Goal: Task Accomplishment & Management: Use online tool/utility

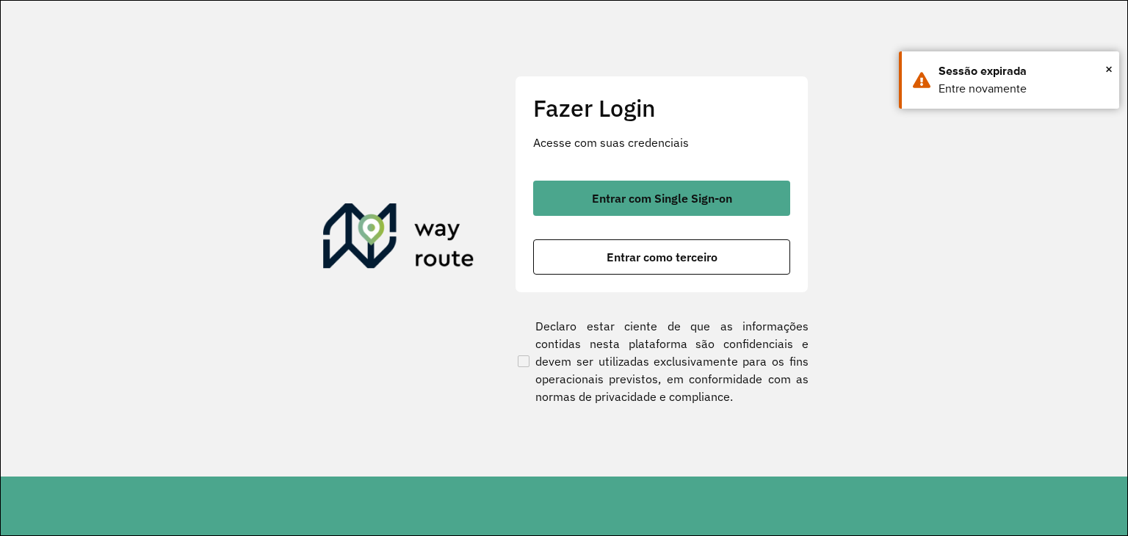
click at [69, 41] on section "Fazer Login Acesse com suas credenciais Entrar com Single Sign-on Entrar como t…" at bounding box center [564, 239] width 1126 height 476
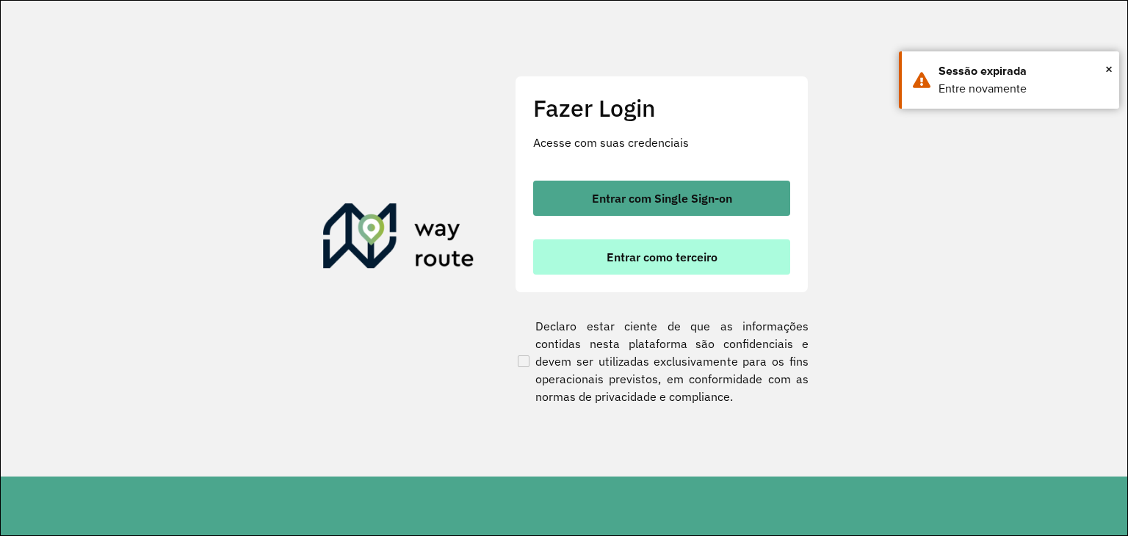
click at [572, 263] on button "Entrar como terceiro" at bounding box center [661, 256] width 257 height 35
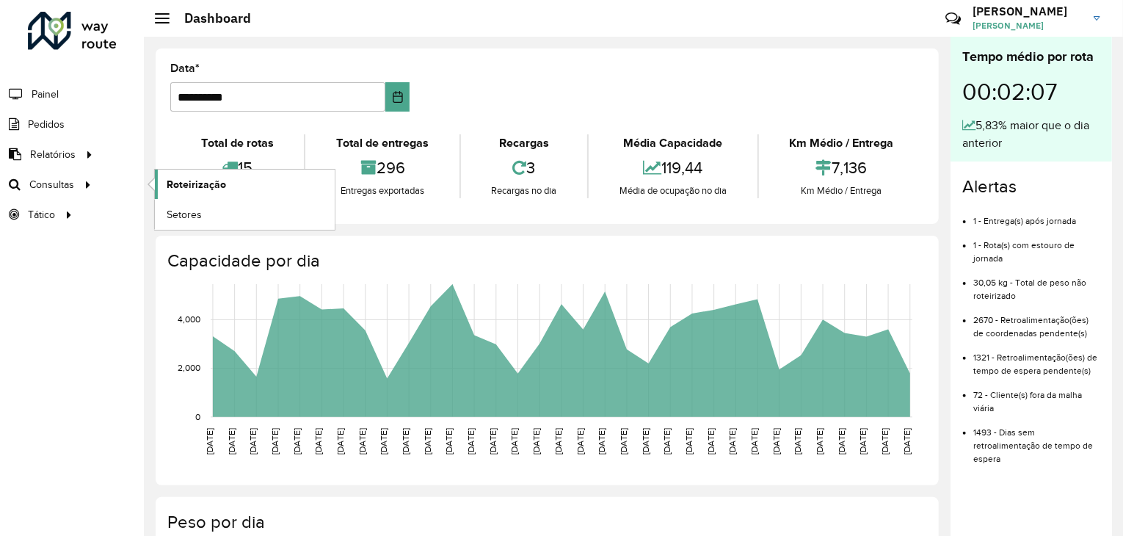
click at [180, 178] on span "Roteirização" at bounding box center [196, 184] width 59 height 15
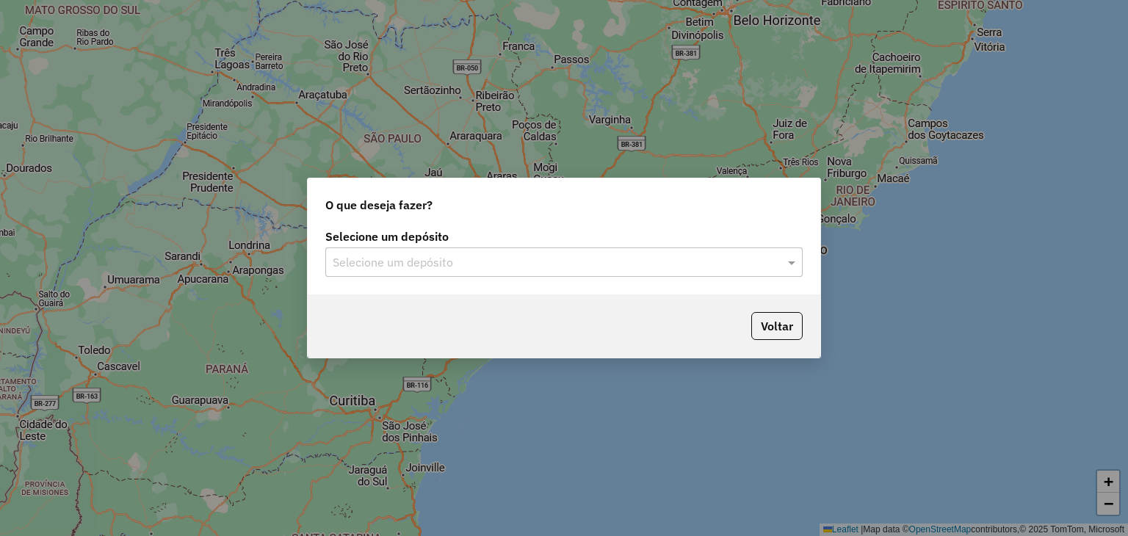
click at [360, 270] on input "text" at bounding box center [549, 263] width 433 height 18
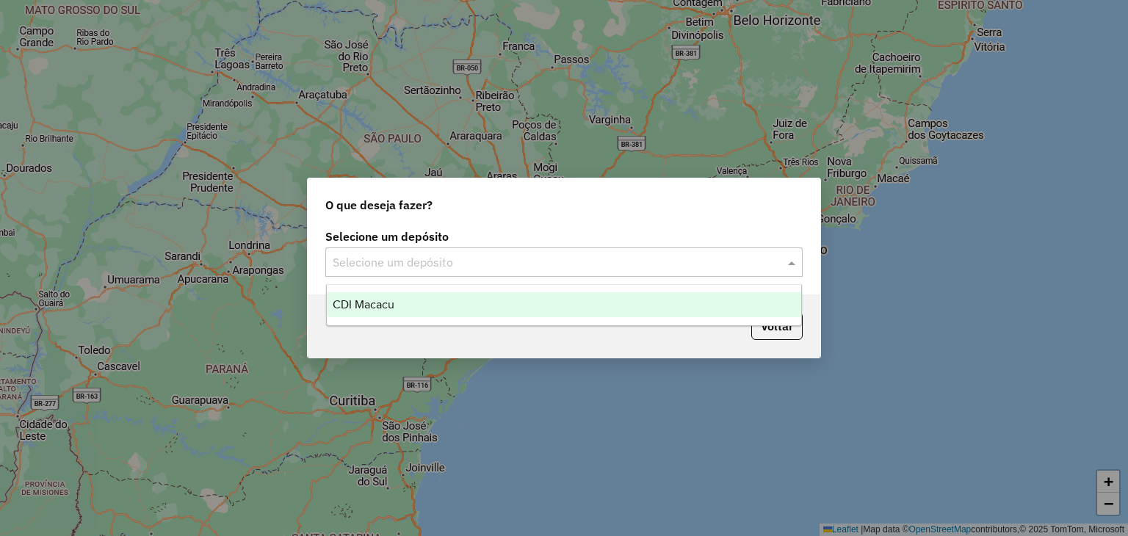
click at [397, 300] on div "CDI Macacu" at bounding box center [564, 304] width 475 height 25
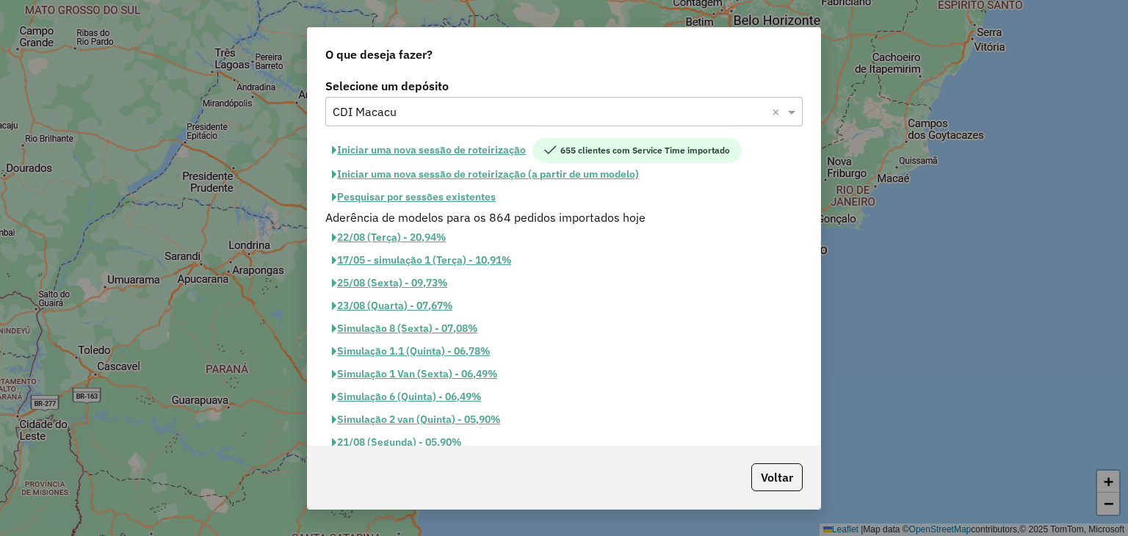
click at [429, 197] on button "Pesquisar por sessões existentes" at bounding box center [413, 197] width 177 height 23
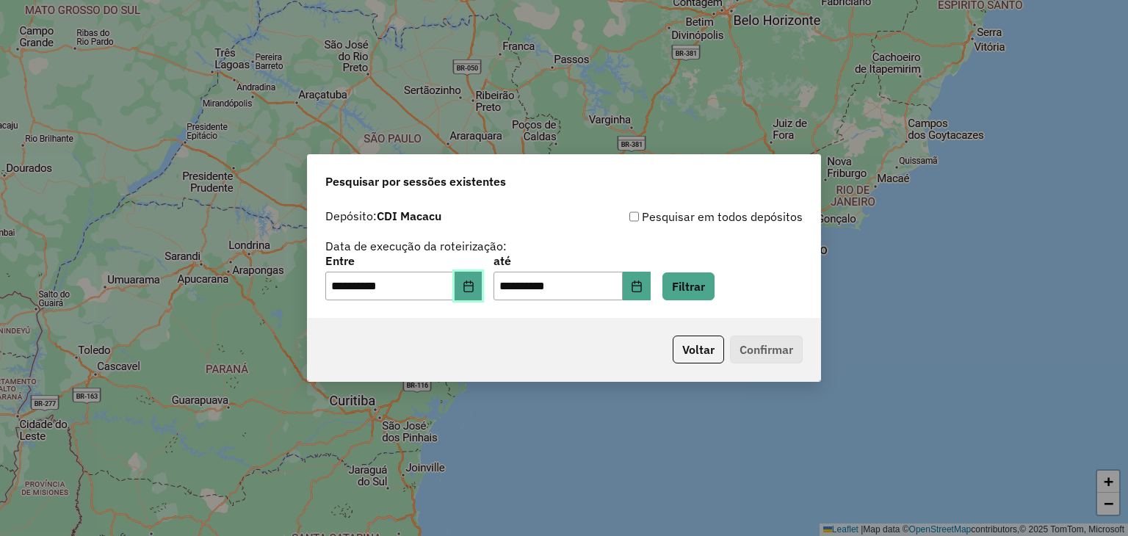
click at [467, 291] on button "Choose Date" at bounding box center [468, 286] width 28 height 29
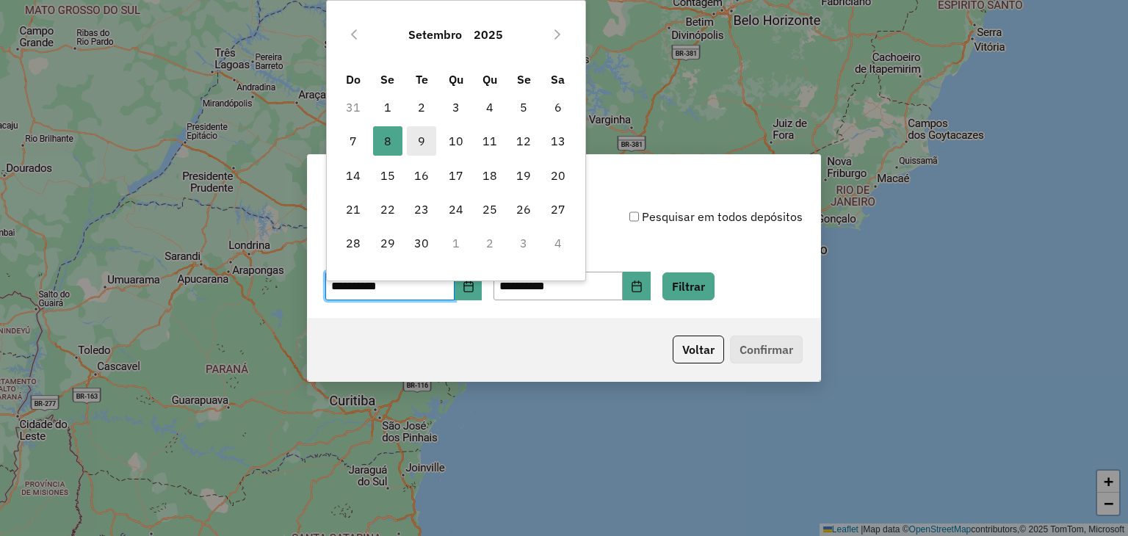
click at [413, 146] on span "9" at bounding box center [421, 140] width 29 height 29
type input "**********"
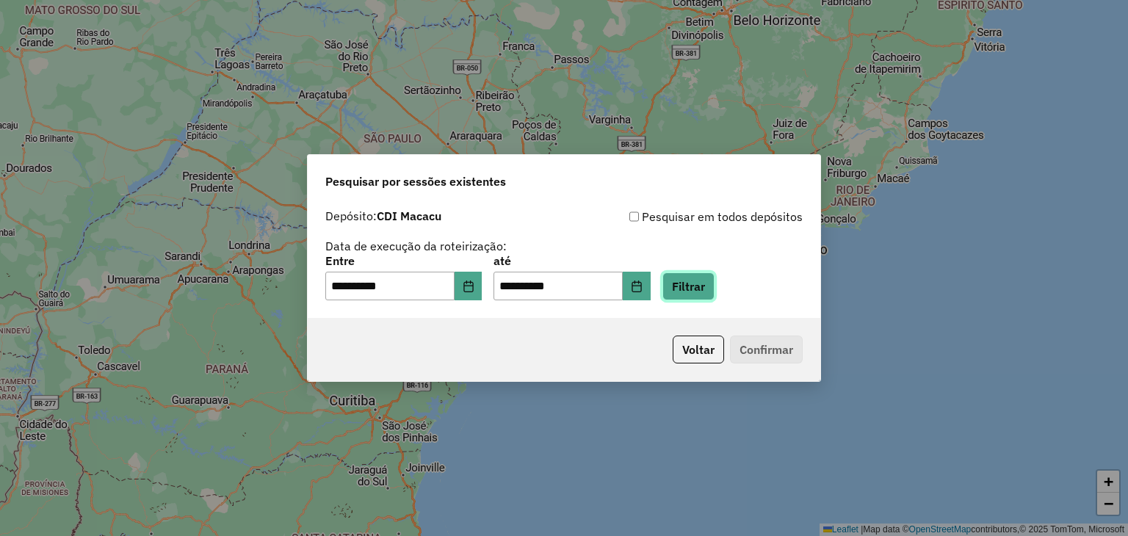
click at [707, 281] on button "Filtrar" at bounding box center [688, 286] width 52 height 28
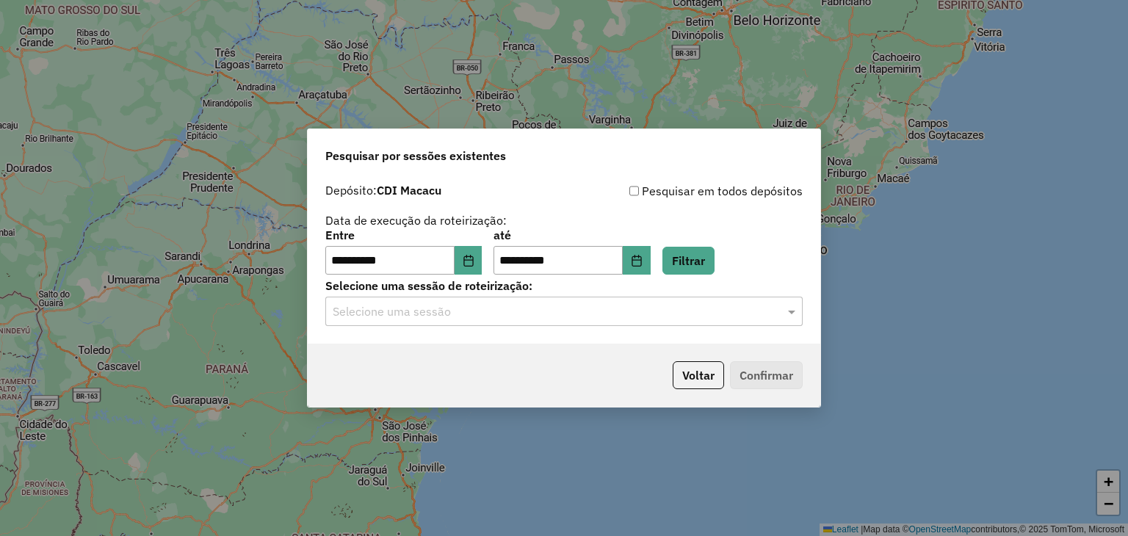
click at [692, 324] on div "Selecione uma sessão" at bounding box center [563, 311] width 477 height 29
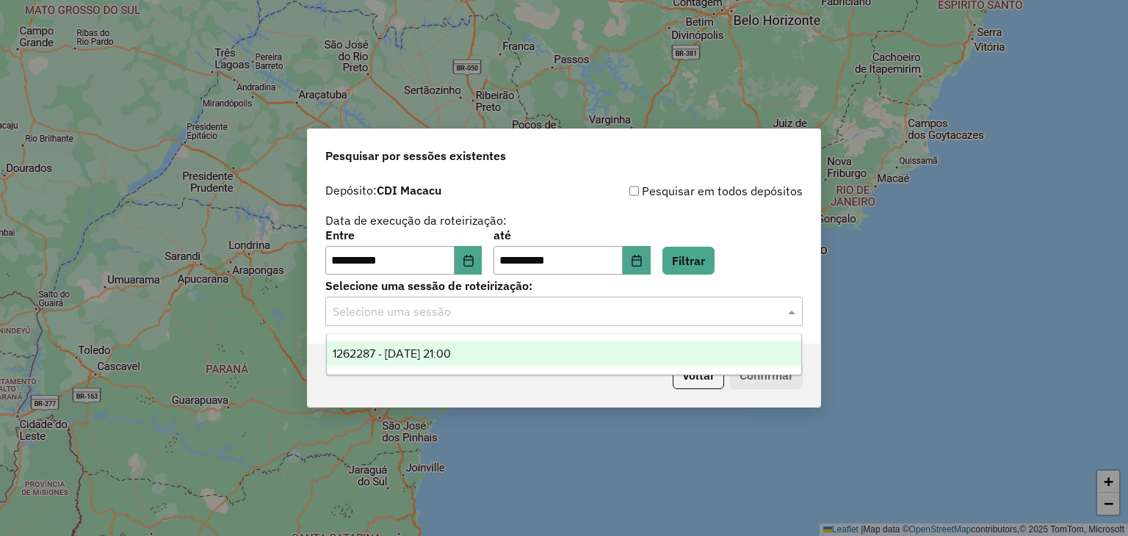
click at [587, 341] on div "1262287 - 09/09/2025 21:00" at bounding box center [564, 353] width 475 height 25
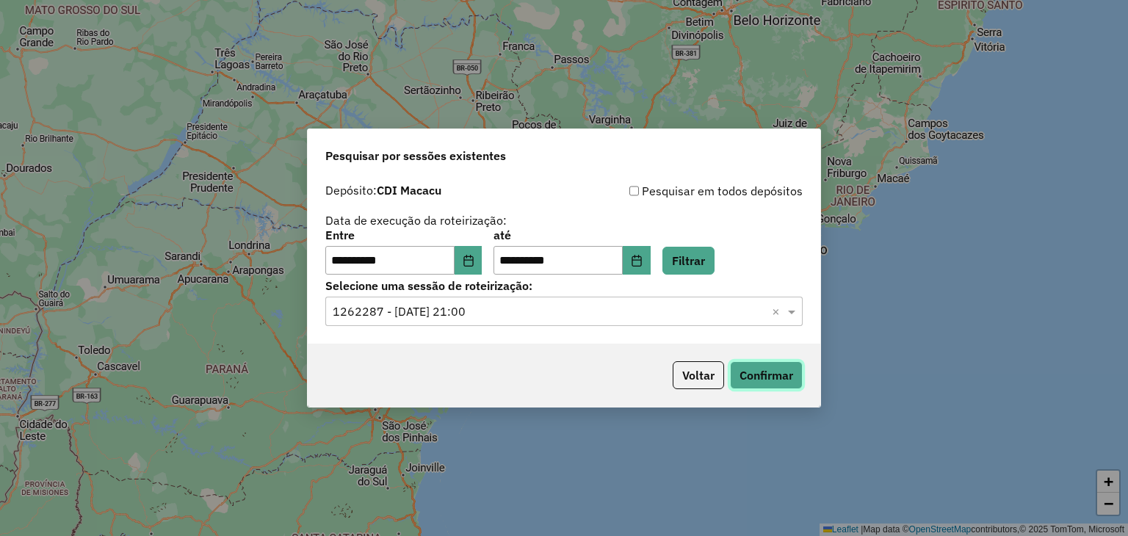
click at [785, 385] on button "Confirmar" at bounding box center [766, 375] width 73 height 28
click at [705, 261] on button "Filtrar" at bounding box center [688, 261] width 52 height 28
click at [761, 374] on button "Confirmar" at bounding box center [766, 375] width 73 height 28
click at [609, 193] on div "Pesquisar em todos depósitos" at bounding box center [683, 191] width 239 height 18
click at [761, 377] on button "Confirmar" at bounding box center [766, 375] width 73 height 28
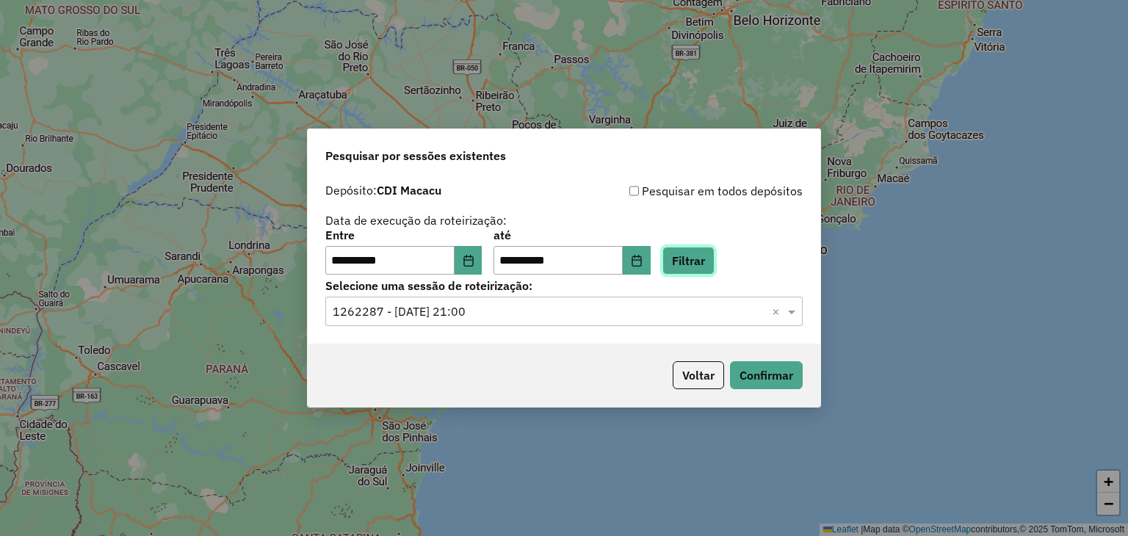
click at [714, 266] on button "Filtrar" at bounding box center [688, 261] width 52 height 28
click at [573, 324] on div "Selecione uma sessão × 1262287 - 09/09/2025 21:00 ×" at bounding box center [563, 311] width 477 height 29
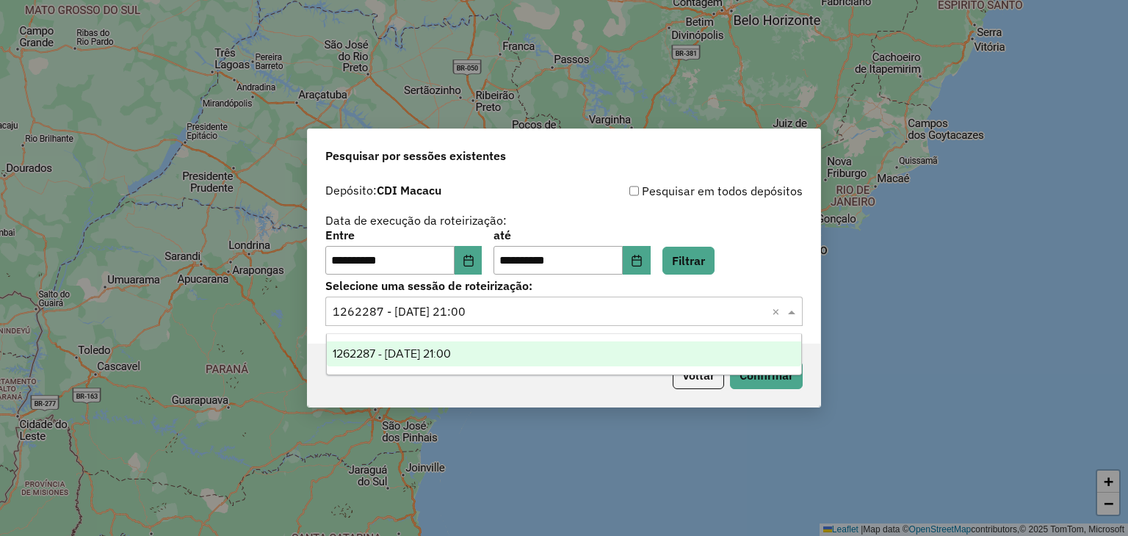
click at [573, 324] on div "Selecione uma sessão × 1262287 - 09/09/2025 21:00 ×" at bounding box center [563, 311] width 477 height 29
click at [556, 397] on div "Voltar Confirmar" at bounding box center [564, 375] width 512 height 63
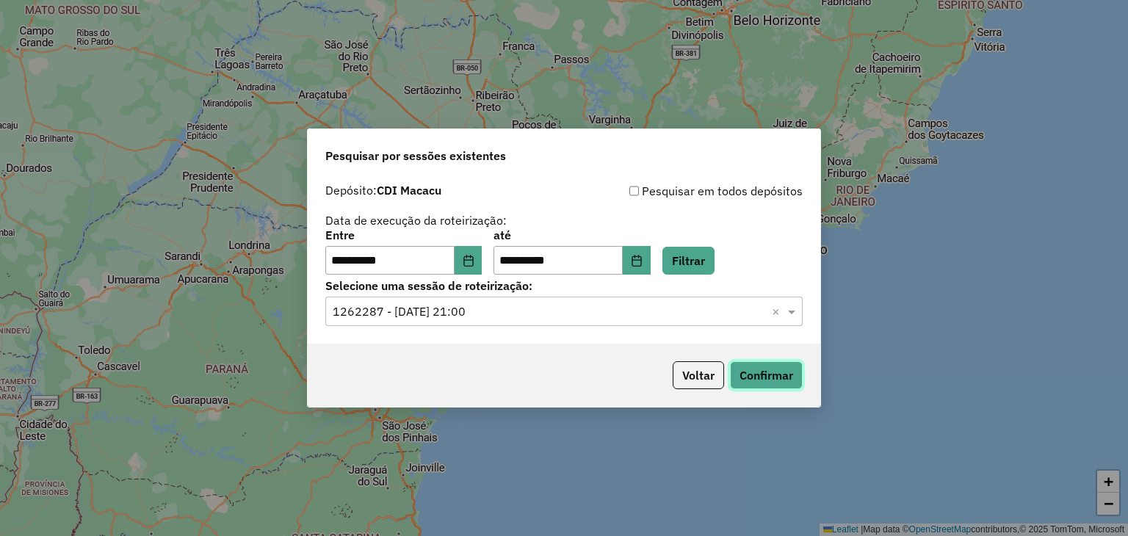
click at [777, 377] on button "Confirmar" at bounding box center [766, 375] width 73 height 28
click at [764, 374] on button "Confirmar" at bounding box center [766, 375] width 73 height 28
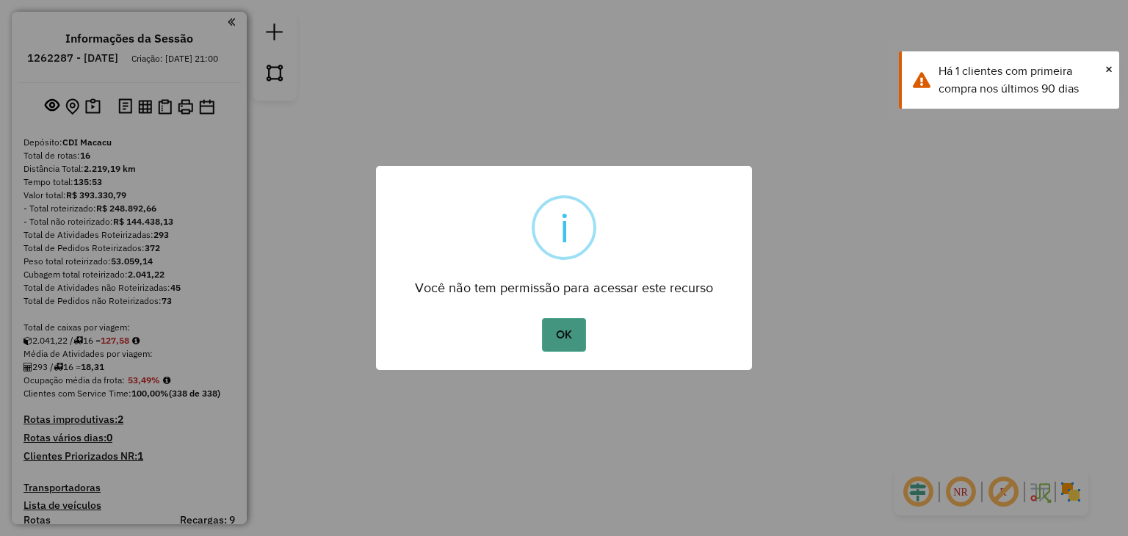
click at [560, 326] on button "OK" at bounding box center [563, 335] width 43 height 34
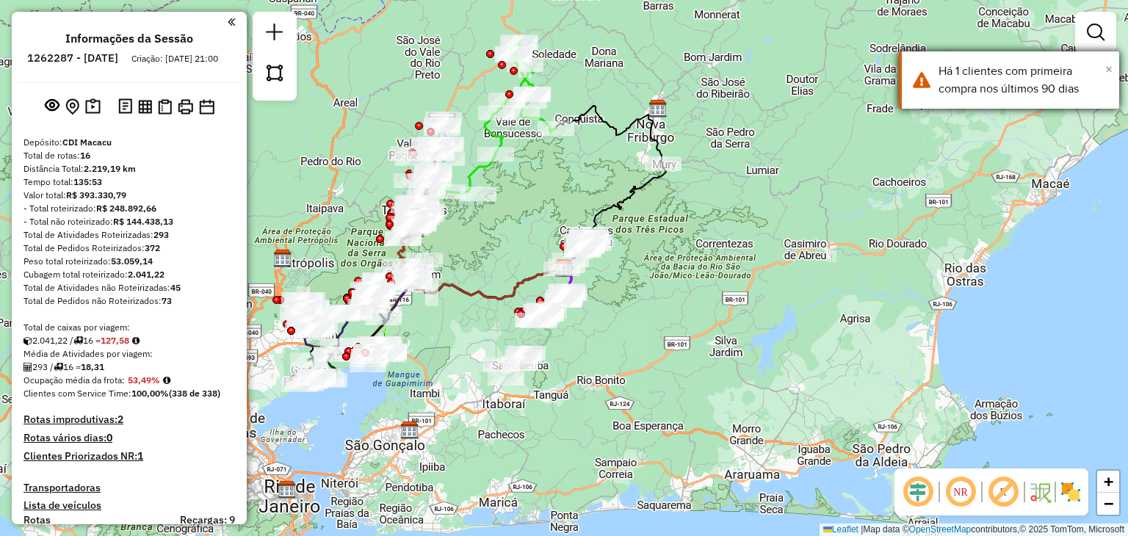
click at [1110, 64] on span "×" at bounding box center [1108, 69] width 7 height 16
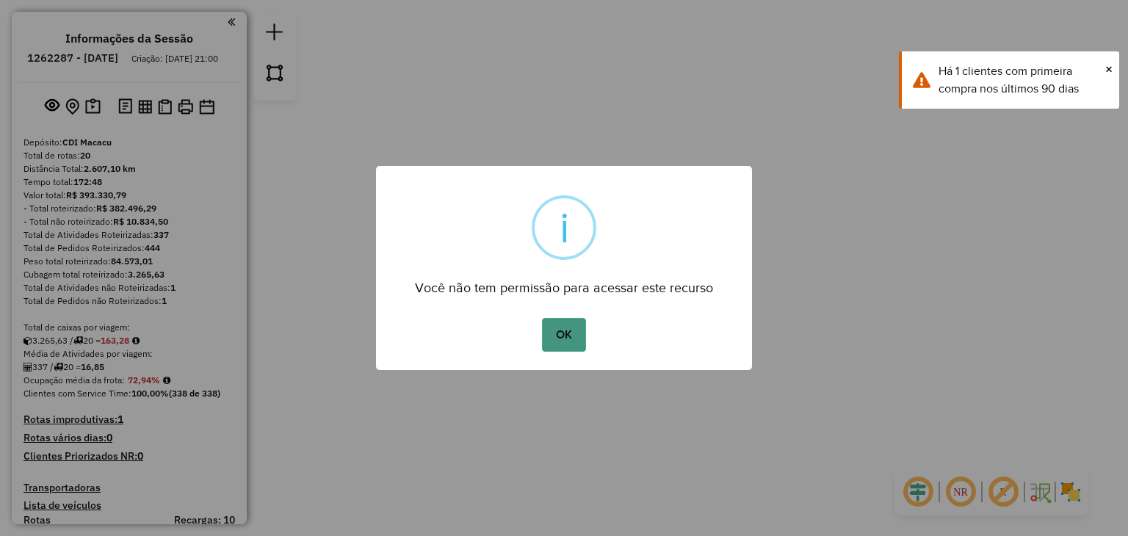
click at [554, 333] on button "OK" at bounding box center [563, 335] width 43 height 34
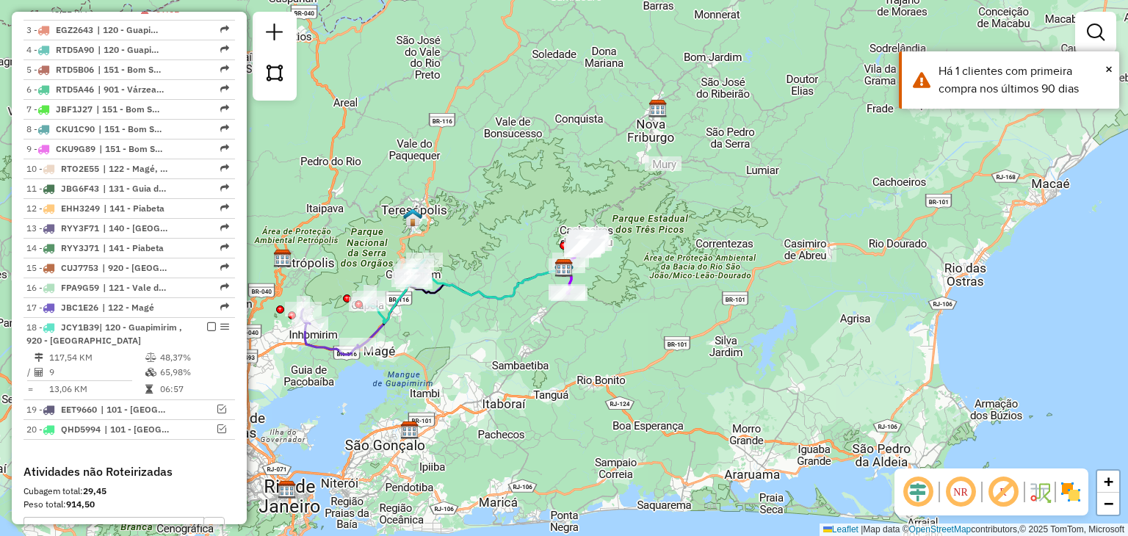
scroll to position [440, 0]
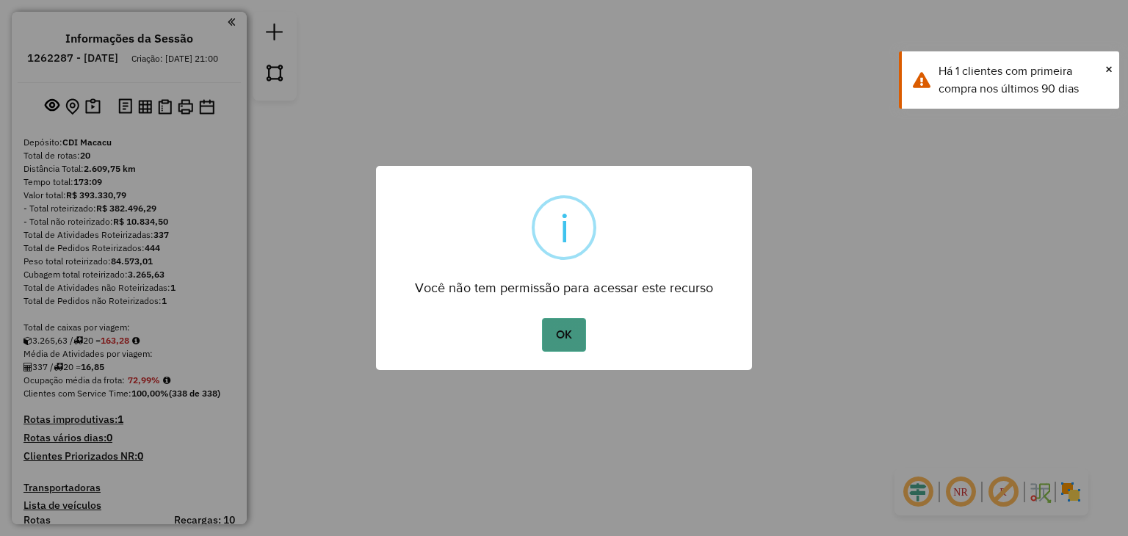
click at [565, 328] on button "OK" at bounding box center [563, 335] width 43 height 34
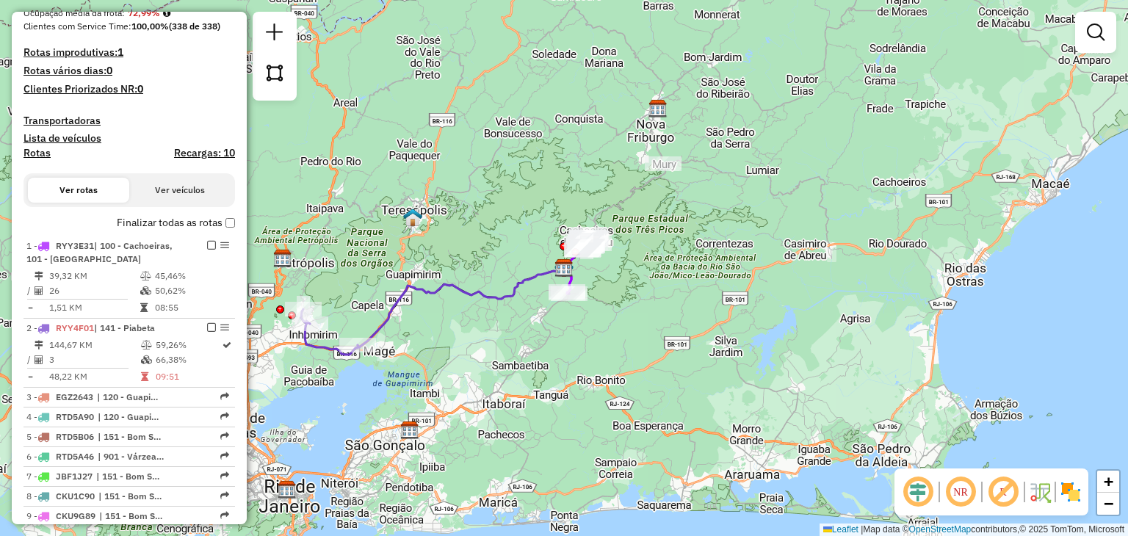
scroll to position [147, 0]
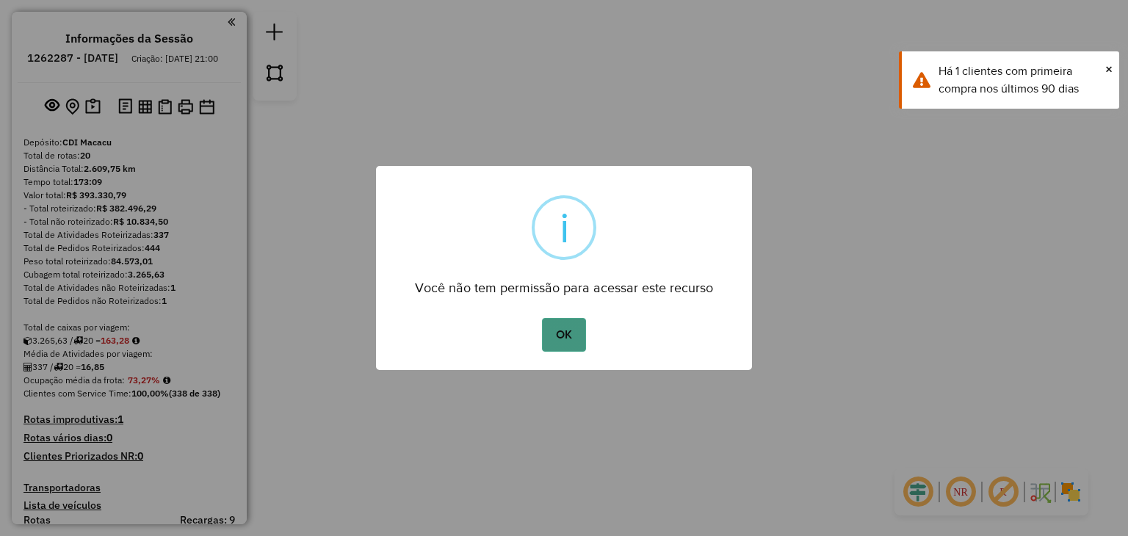
click at [549, 333] on button "OK" at bounding box center [563, 335] width 43 height 34
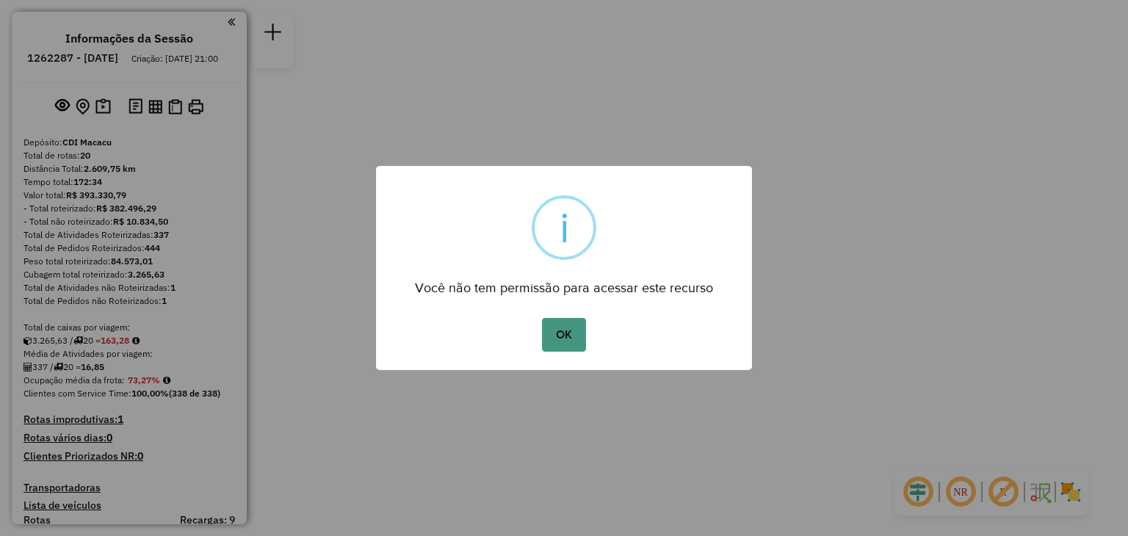
click at [569, 320] on button "OK" at bounding box center [563, 335] width 43 height 34
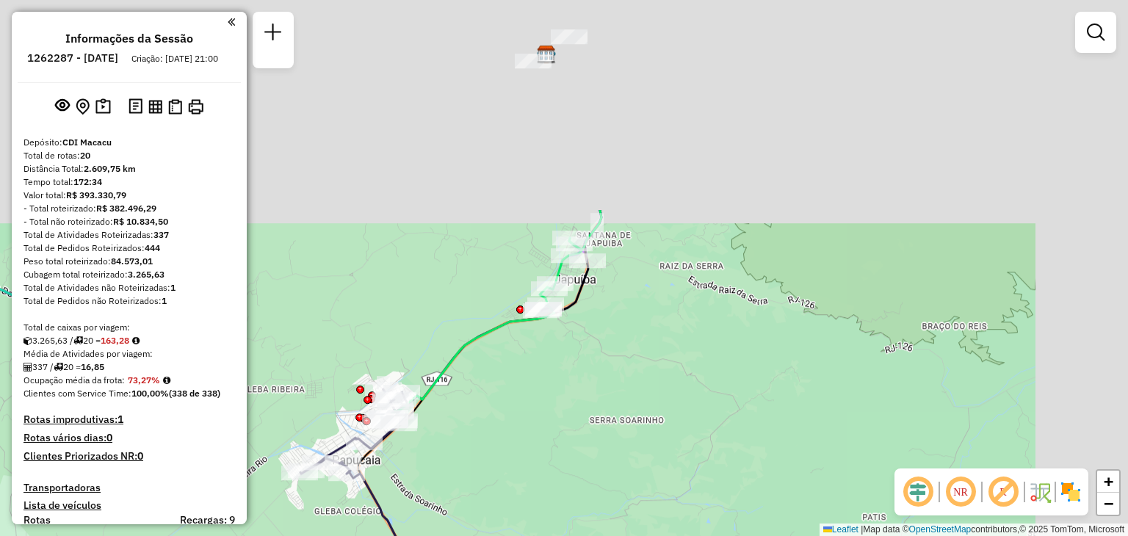
drag, startPoint x: 755, startPoint y: 158, endPoint x: 611, endPoint y: 418, distance: 296.7
click at [614, 414] on div "Janela de atendimento Grade de atendimento Capacidade Transportadoras Veículos …" at bounding box center [564, 268] width 1128 height 536
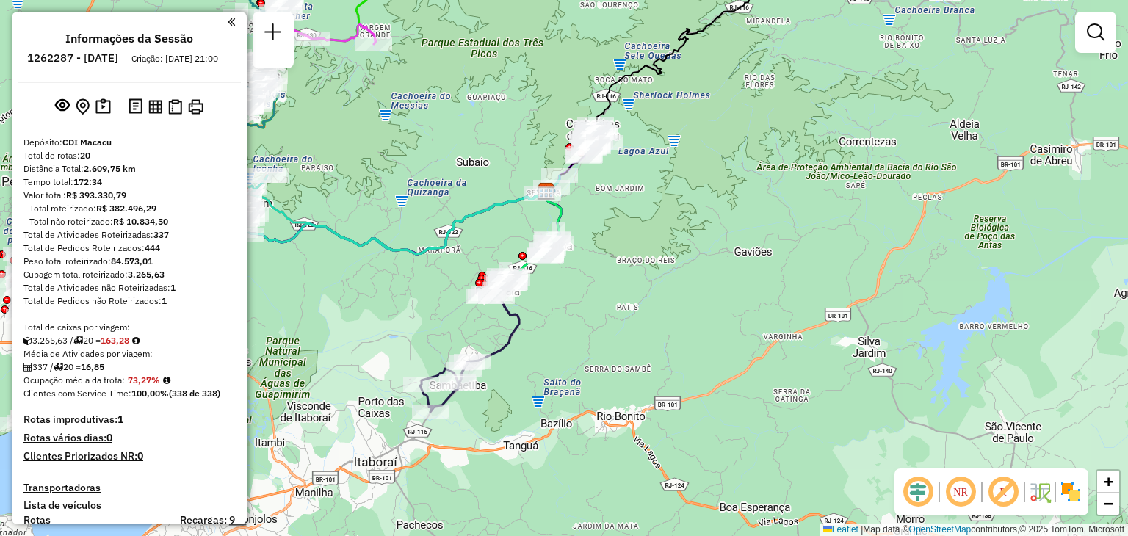
drag, startPoint x: 355, startPoint y: 268, endPoint x: 763, endPoint y: 197, distance: 413.5
click at [763, 197] on div "Janela de atendimento Grade de atendimento Capacidade Transportadoras Veículos …" at bounding box center [564, 268] width 1128 height 536
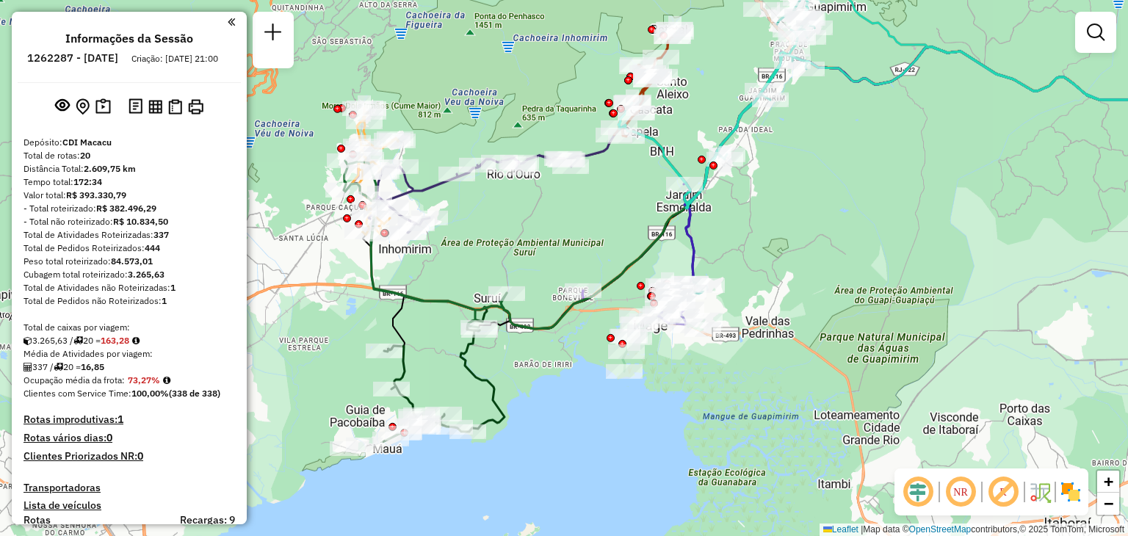
drag, startPoint x: 437, startPoint y: 338, endPoint x: 482, endPoint y: 217, distance: 129.1
click at [480, 222] on icon at bounding box center [425, 244] width 163 height 167
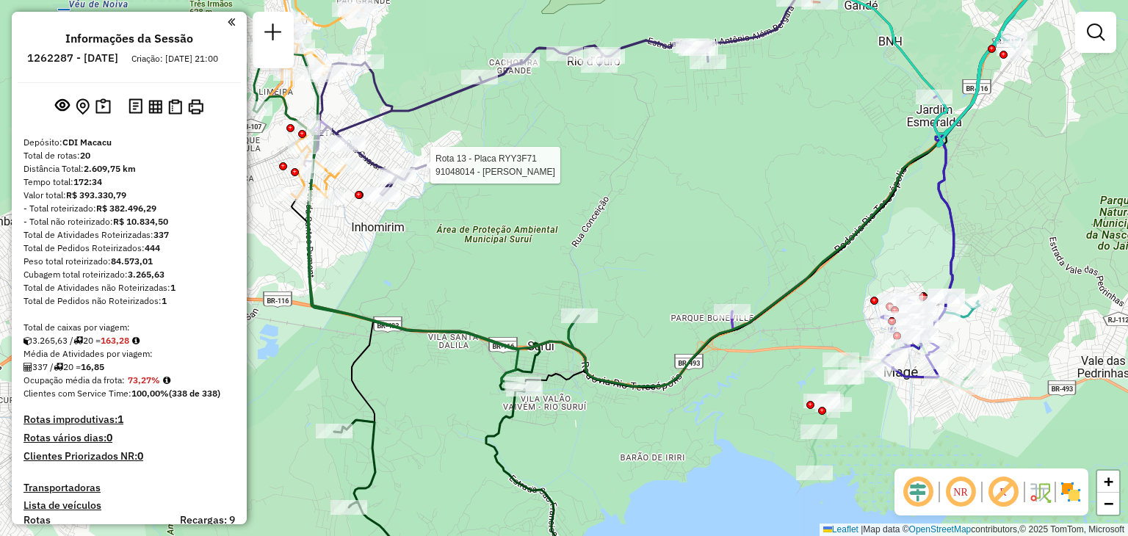
select select "**********"
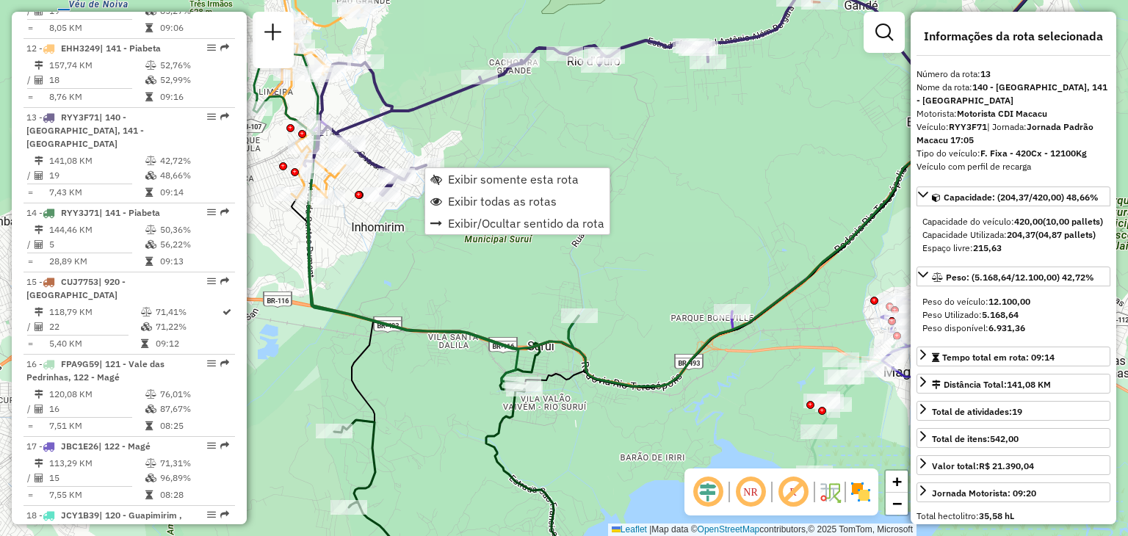
scroll to position [1600, 0]
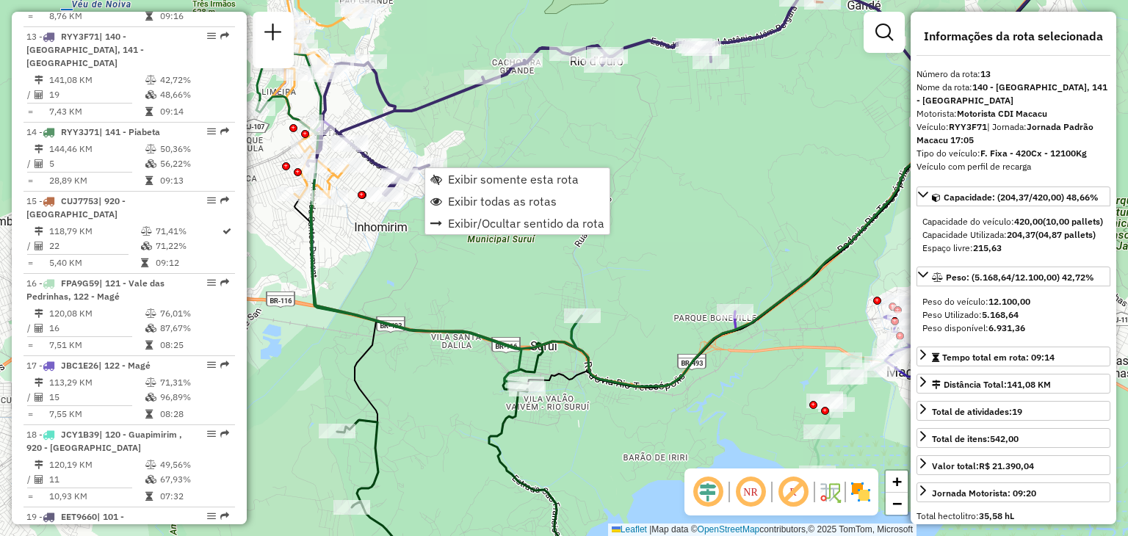
drag, startPoint x: 428, startPoint y: 109, endPoint x: 457, endPoint y: 134, distance: 38.0
click at [489, 120] on icon at bounding box center [509, 117] width 404 height 155
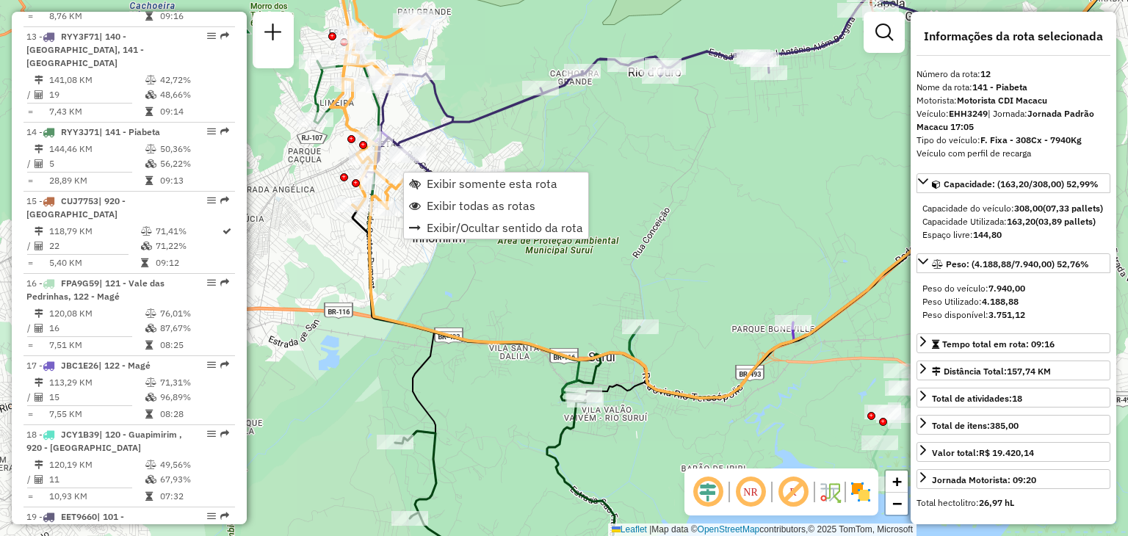
scroll to position [1530, 0]
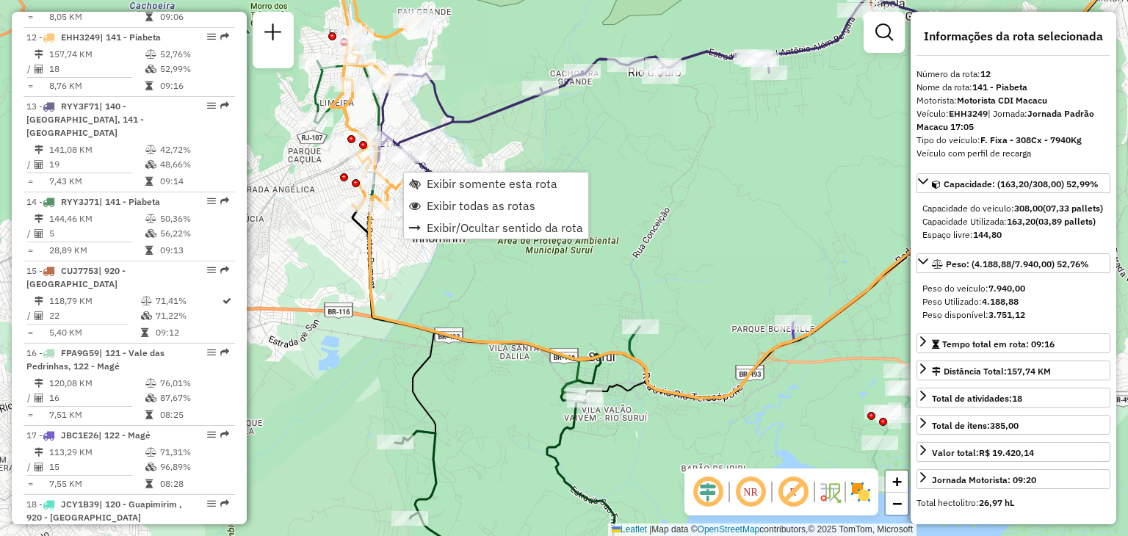
drag, startPoint x: 523, startPoint y: 124, endPoint x: 544, endPoint y: 141, distance: 26.6
click at [544, 139] on div "Rota 1 - Placa CFO2142 91014656 - MERCEARIA VIDAL LTDA Rota 14 - Placa RYY3J71 …" at bounding box center [564, 268] width 1128 height 536
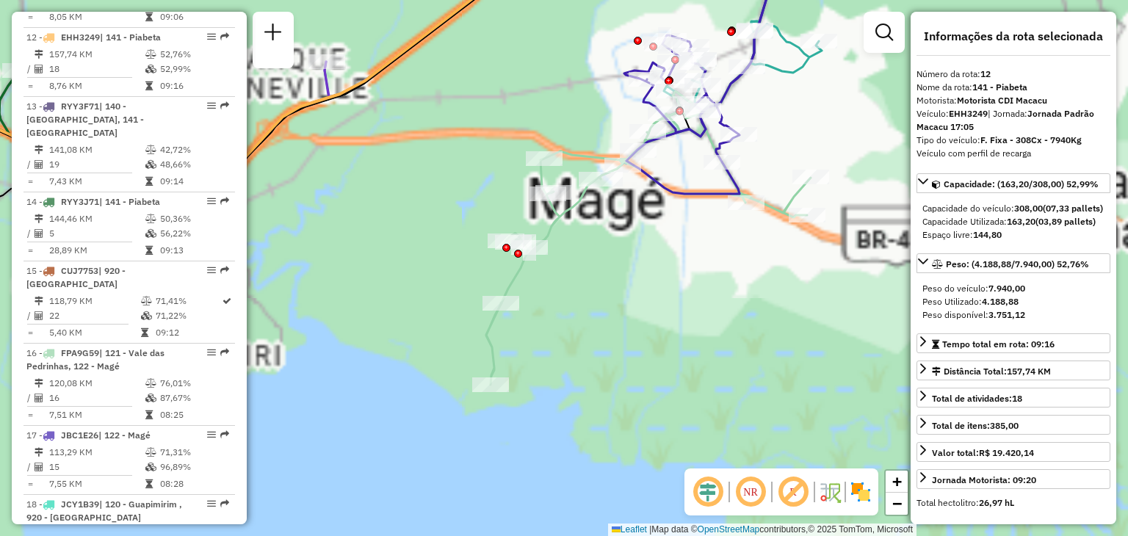
drag, startPoint x: 810, startPoint y: 286, endPoint x: 700, endPoint y: 374, distance: 141.1
click at [700, 374] on div "Rota 1 - Placa CFO2142 91014656 - MERCEARIA VIDAL LTDA Janela de atendimento Gr…" at bounding box center [564, 268] width 1128 height 536
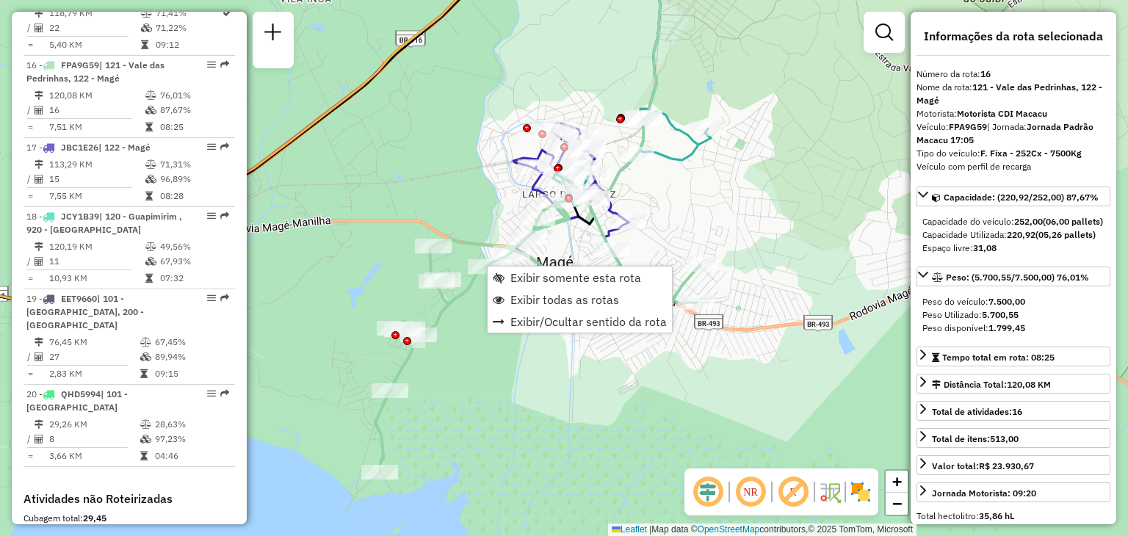
scroll to position [1832, 0]
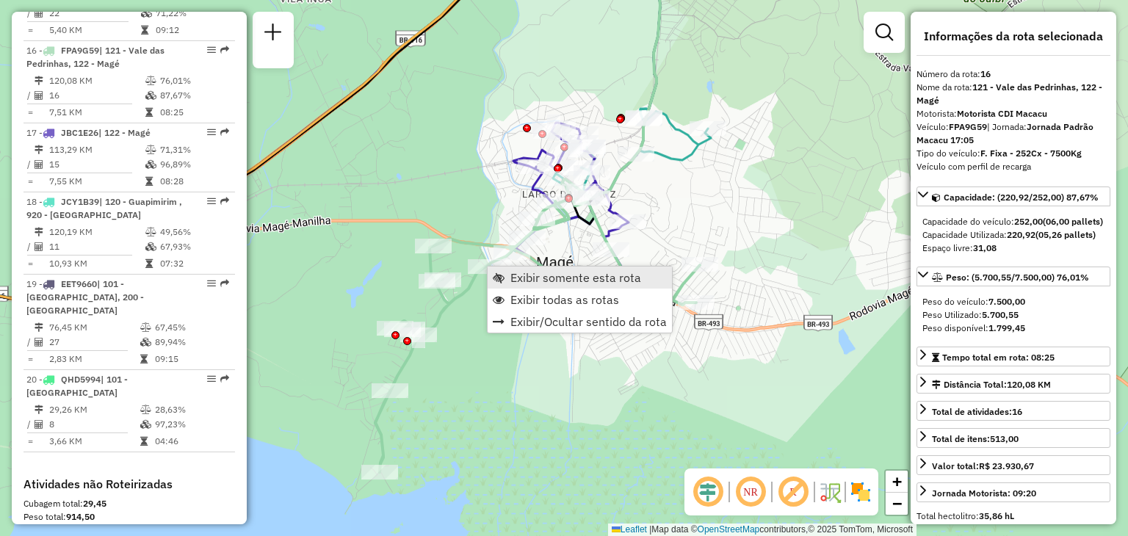
click at [562, 266] on link "Exibir somente esta rota" at bounding box center [579, 277] width 184 height 22
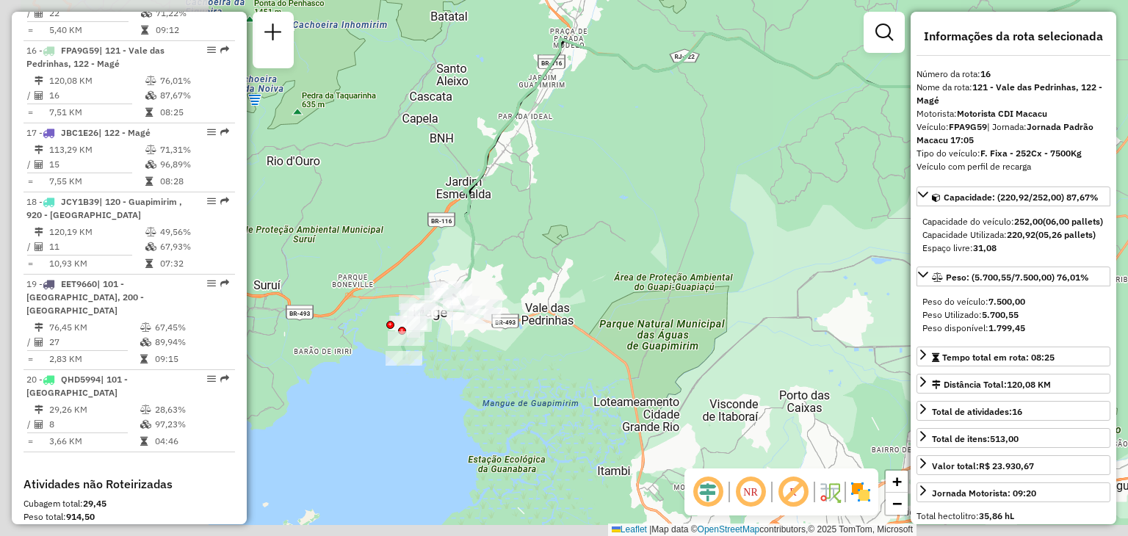
drag, startPoint x: 664, startPoint y: 242, endPoint x: 719, endPoint y: 193, distance: 73.3
click at [820, 157] on div "Janela de atendimento Grade de atendimento Capacidade Transportadoras Veículos …" at bounding box center [564, 268] width 1128 height 536
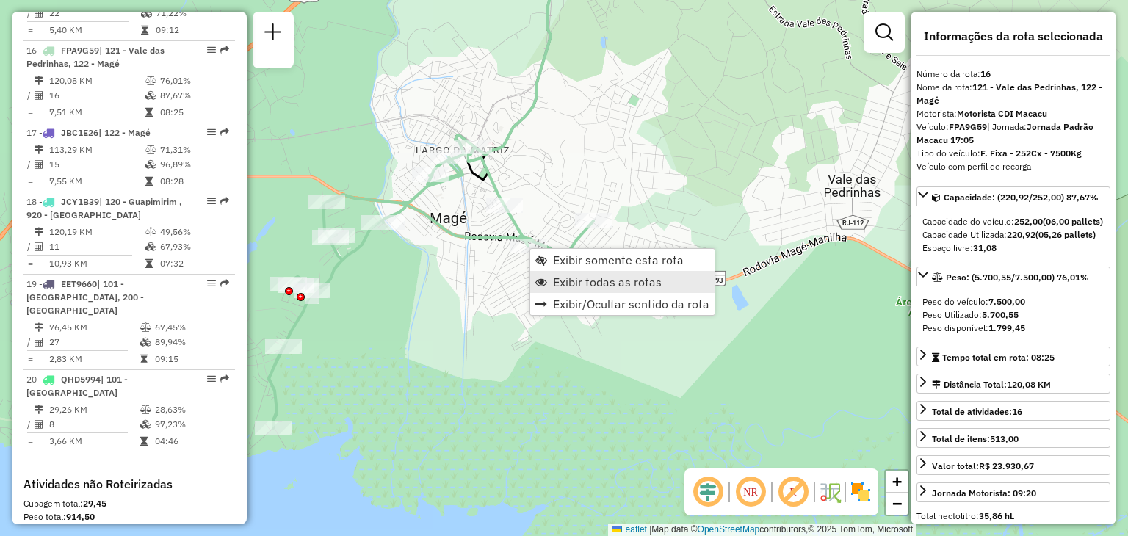
click at [551, 279] on link "Exibir todas as rotas" at bounding box center [622, 282] width 184 height 22
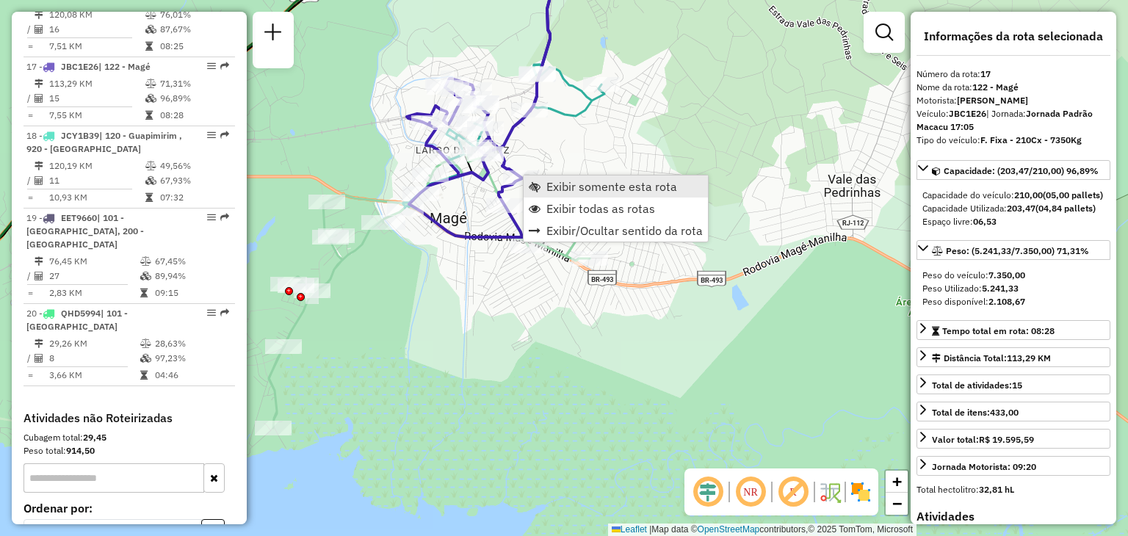
scroll to position [1914, 0]
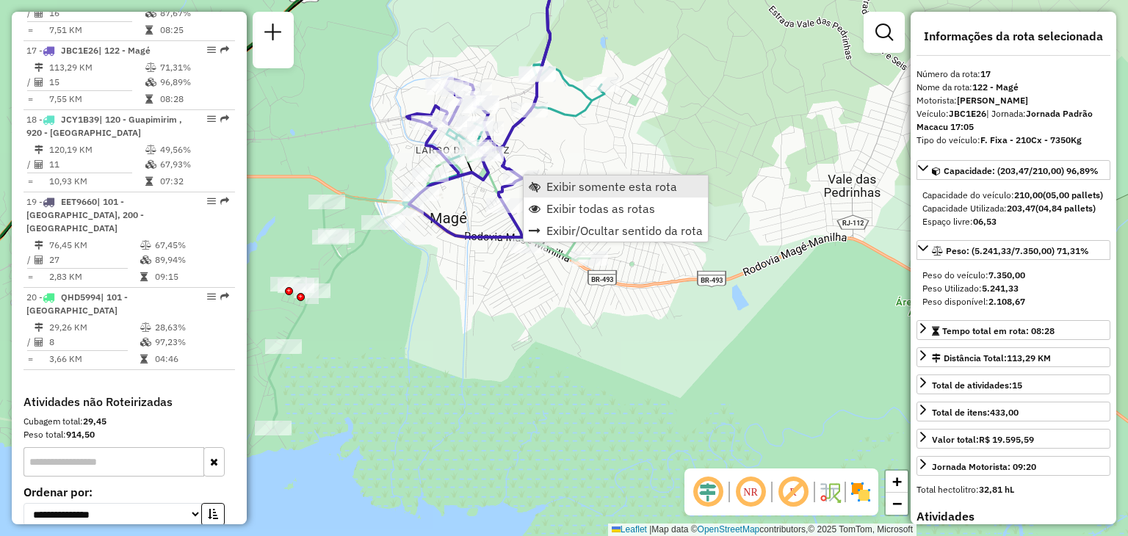
click at [547, 186] on span "Exibir somente esta rota" at bounding box center [611, 187] width 131 height 12
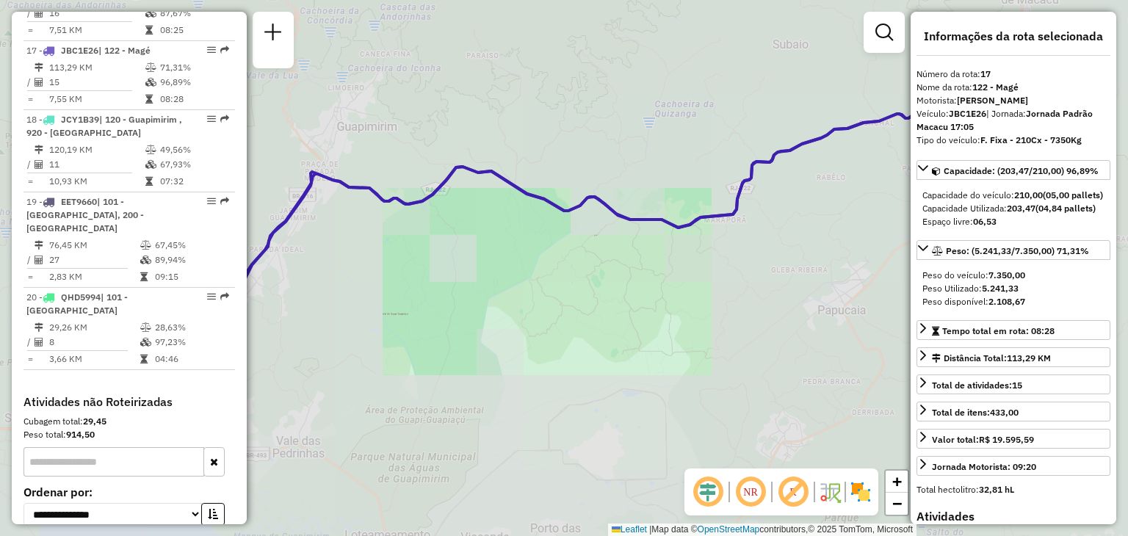
drag, startPoint x: 437, startPoint y: 215, endPoint x: 811, endPoint y: 37, distance: 414.7
click at [813, 36] on div "Janela de atendimento Grade de atendimento Capacidade Transportadoras Veículos …" at bounding box center [564, 268] width 1128 height 536
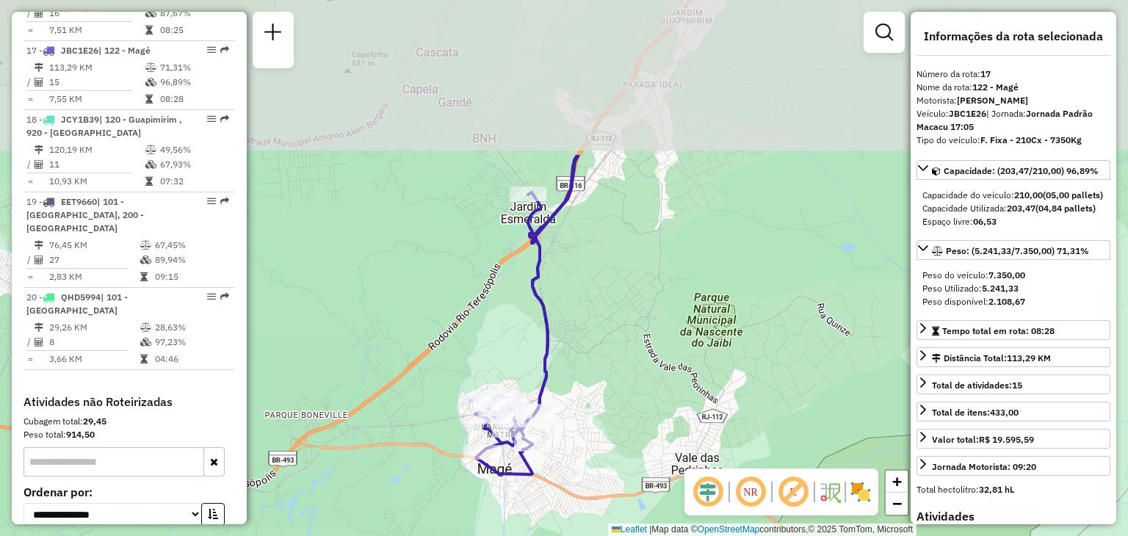
drag, startPoint x: 559, startPoint y: 156, endPoint x: 541, endPoint y: 328, distance: 172.8
click at [541, 328] on icon at bounding box center [527, 314] width 104 height 319
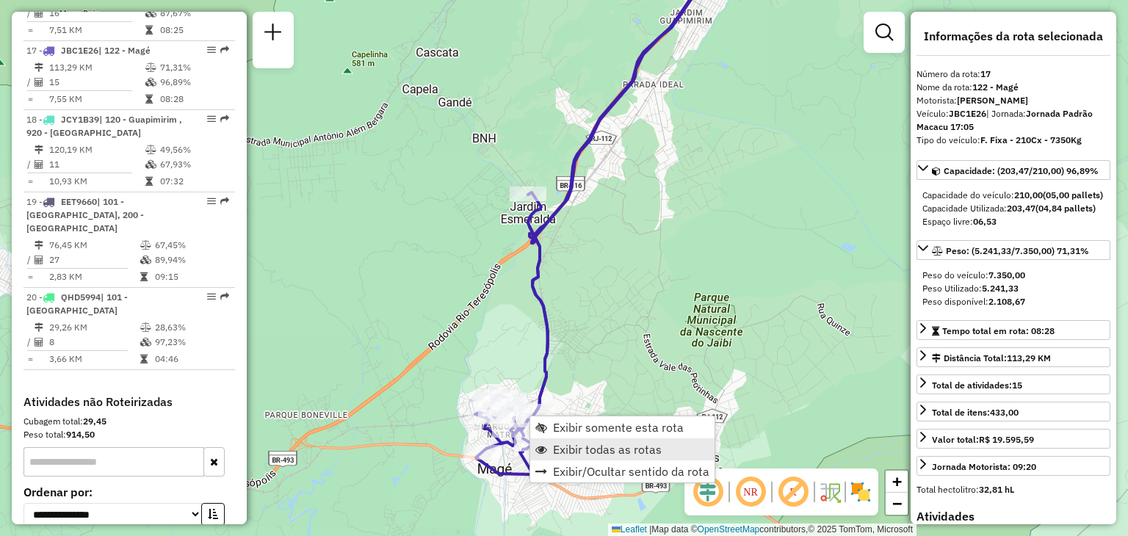
click at [576, 443] on span "Exibir todas as rotas" at bounding box center [607, 449] width 109 height 12
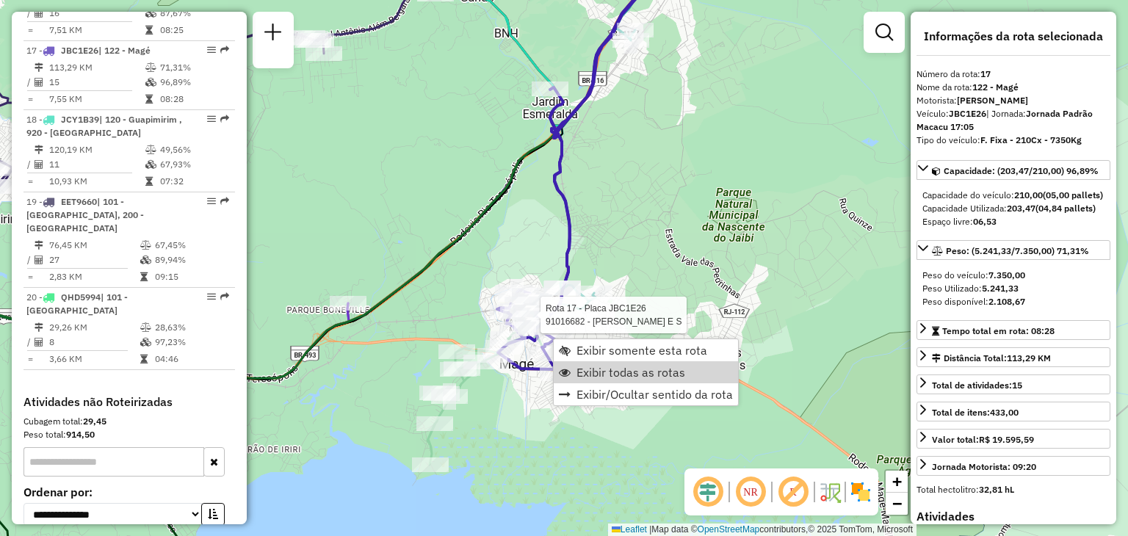
click at [668, 237] on div "Rota 17 - Placa JBC1E26 91016682 - [PERSON_NAME] E S Janela de atendimento Grad…" at bounding box center [564, 268] width 1128 height 536
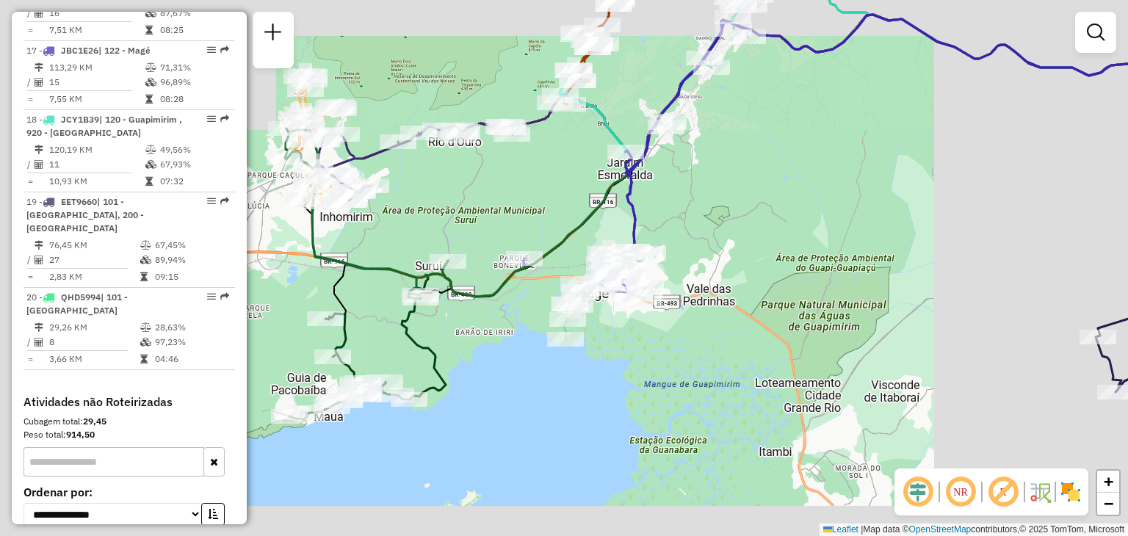
drag, startPoint x: 813, startPoint y: 159, endPoint x: 756, endPoint y: 329, distance: 179.0
click at [757, 328] on div "Janela de atendimento Grade de atendimento Capacidade Transportadoras Veículos …" at bounding box center [564, 268] width 1128 height 536
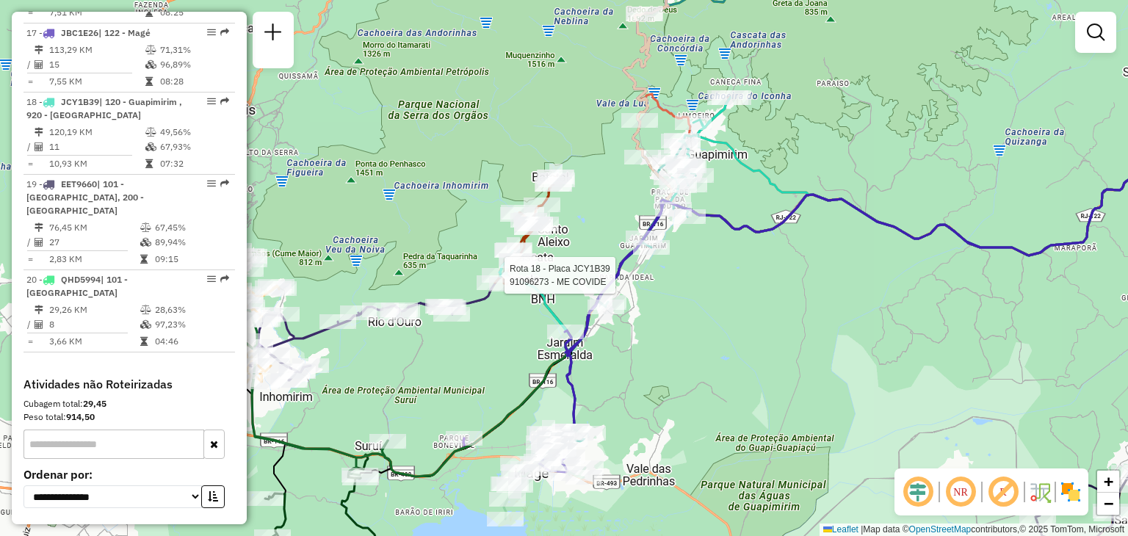
select select "**********"
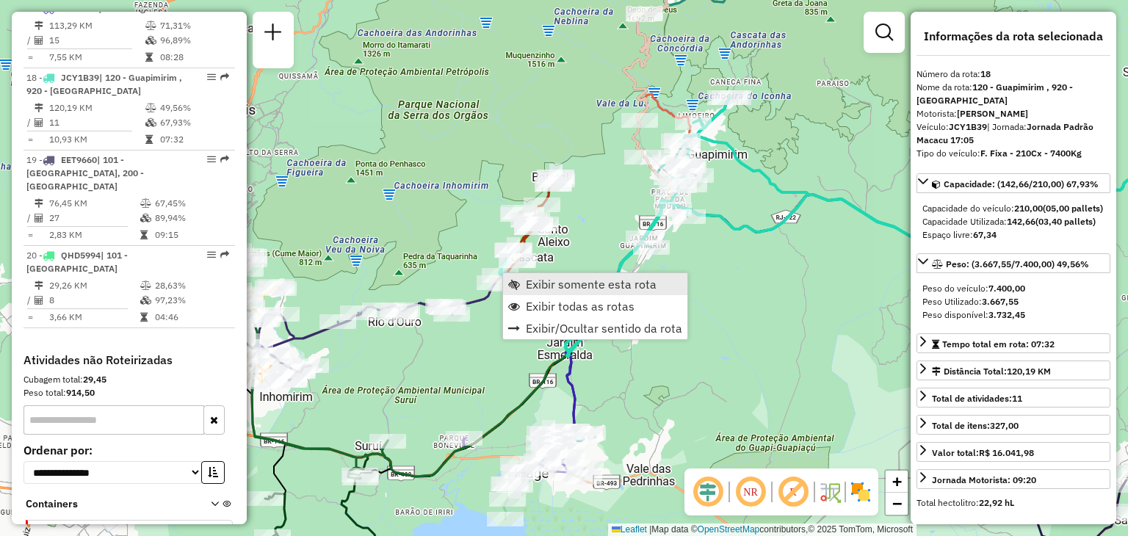
scroll to position [1959, 0]
click at [523, 280] on link "Exibir somente esta rota" at bounding box center [595, 284] width 184 height 22
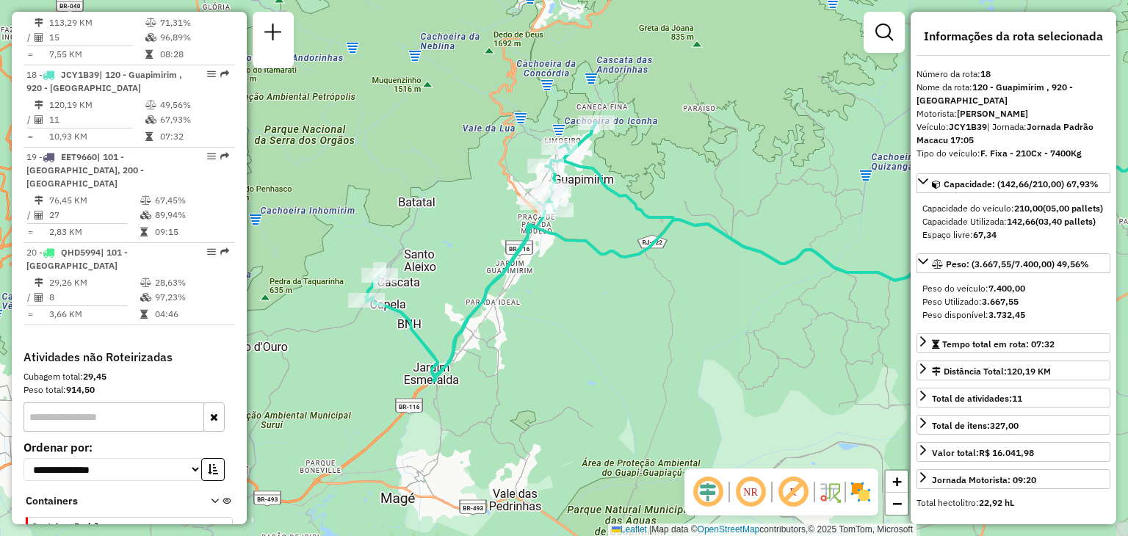
drag, startPoint x: 476, startPoint y: 327, endPoint x: 733, endPoint y: 274, distance: 263.0
click at [733, 274] on div "Janela de atendimento Grade de atendimento Capacidade Transportadoras Veículos …" at bounding box center [564, 268] width 1128 height 536
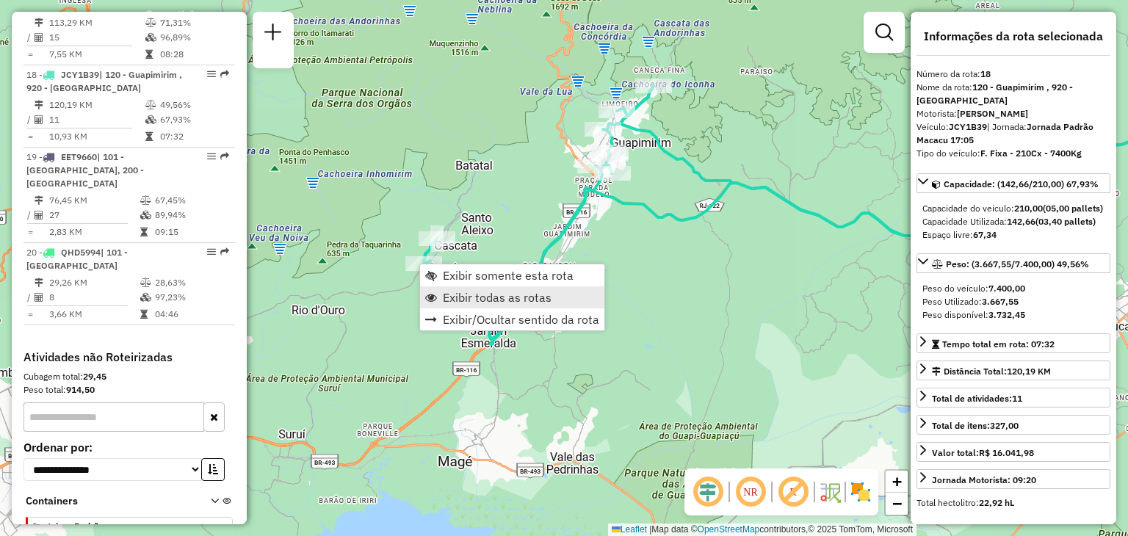
click at [466, 291] on span "Exibir todas as rotas" at bounding box center [497, 297] width 109 height 12
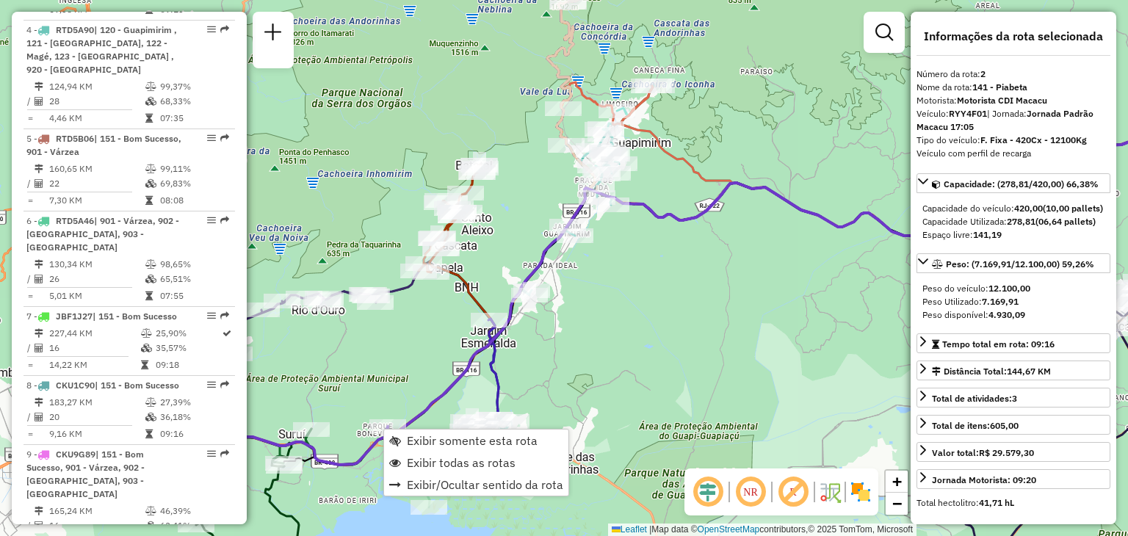
scroll to position [657, 0]
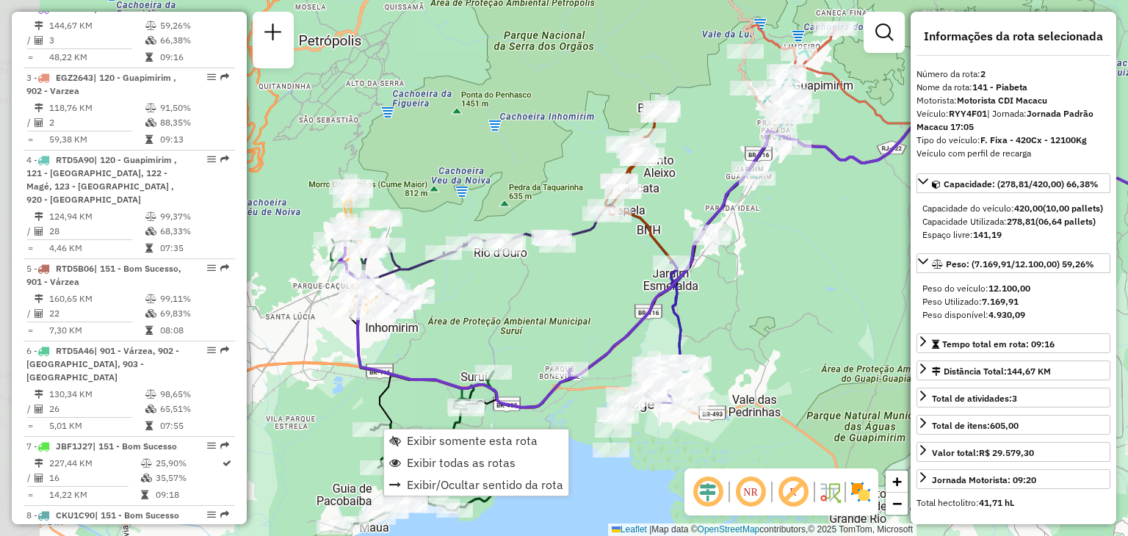
drag, startPoint x: 506, startPoint y: 316, endPoint x: 548, endPoint y: 303, distance: 44.6
click at [548, 303] on div "Janela de atendimento Grade de atendimento Capacidade Transportadoras Veículos …" at bounding box center [564, 268] width 1128 height 536
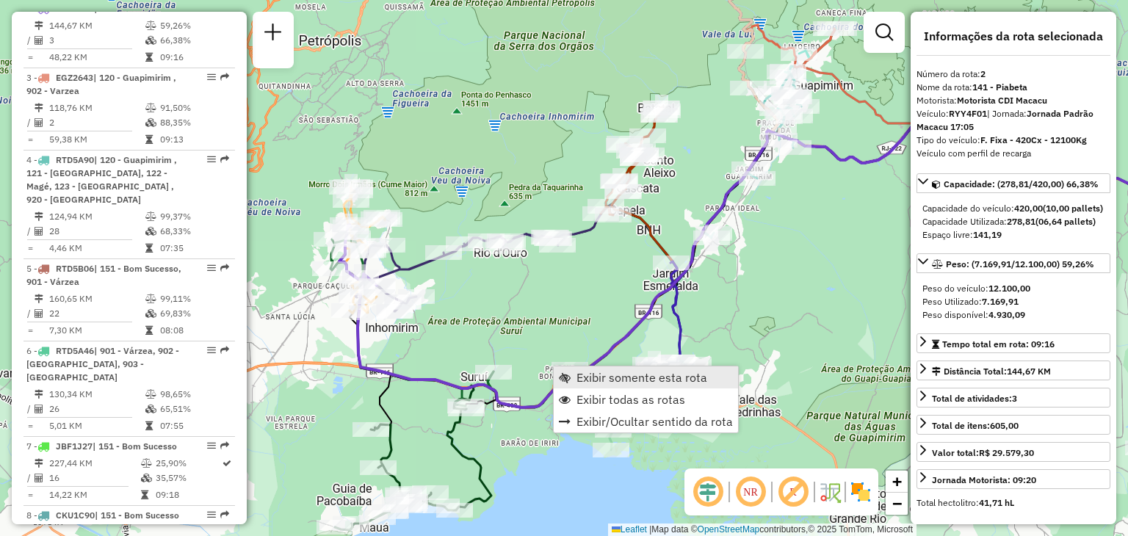
click at [565, 385] on link "Exibir somente esta rota" at bounding box center [645, 377] width 184 height 22
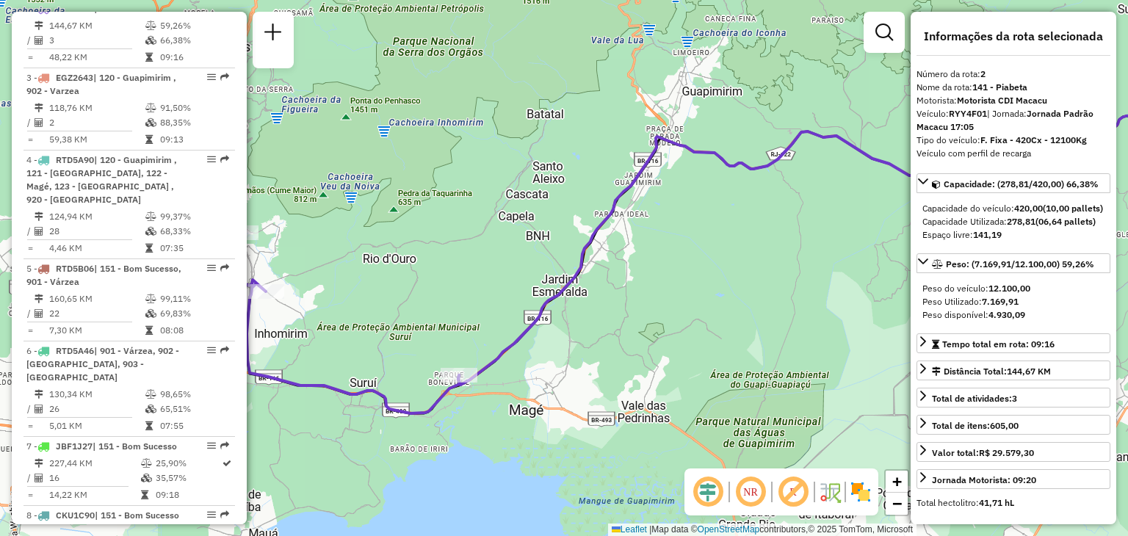
drag, startPoint x: 590, startPoint y: 331, endPoint x: 737, endPoint y: 312, distance: 148.1
click at [738, 312] on div "Janela de atendimento Grade de atendimento Capacidade Transportadoras Veículos …" at bounding box center [564, 268] width 1128 height 536
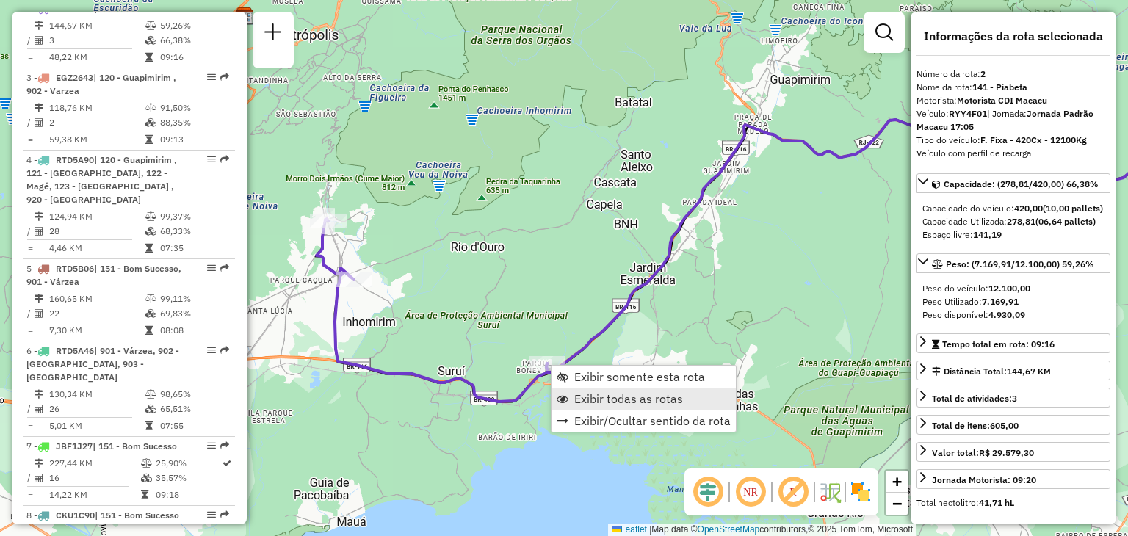
click at [590, 394] on span "Exibir todas as rotas" at bounding box center [628, 399] width 109 height 12
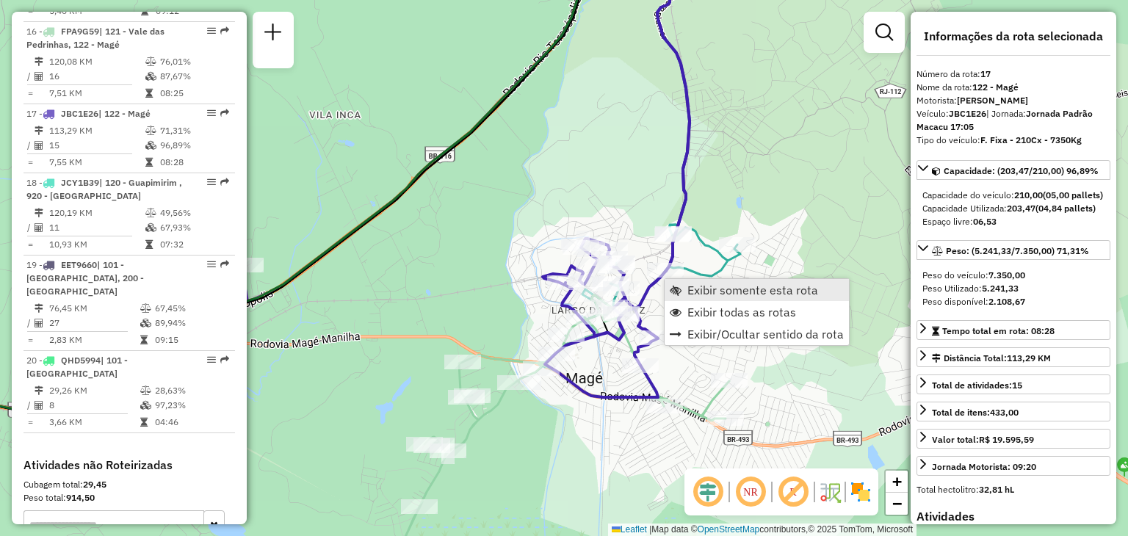
scroll to position [1914, 0]
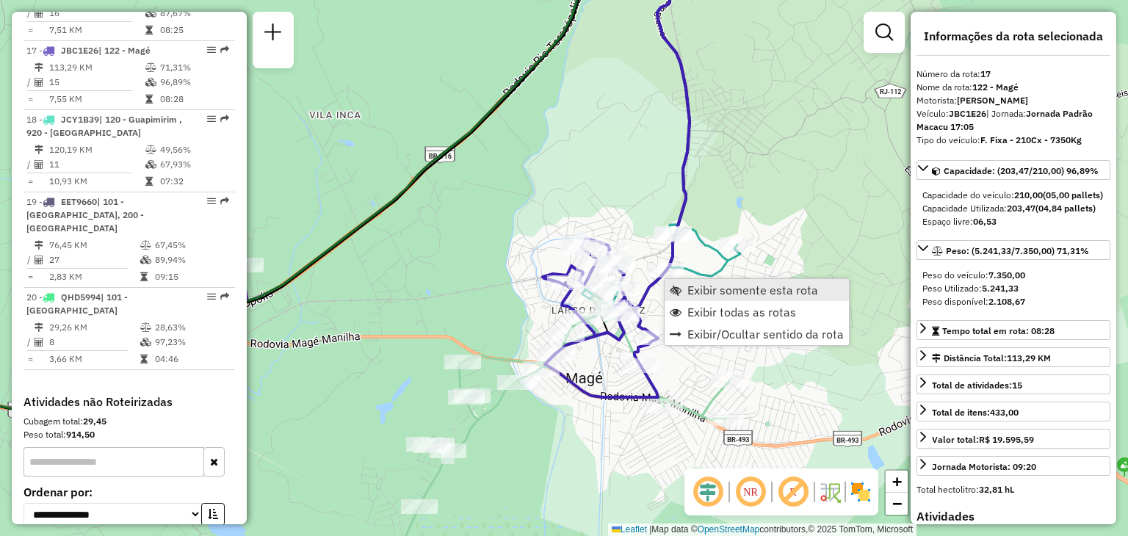
click at [682, 285] on link "Exibir somente esta rota" at bounding box center [756, 290] width 184 height 22
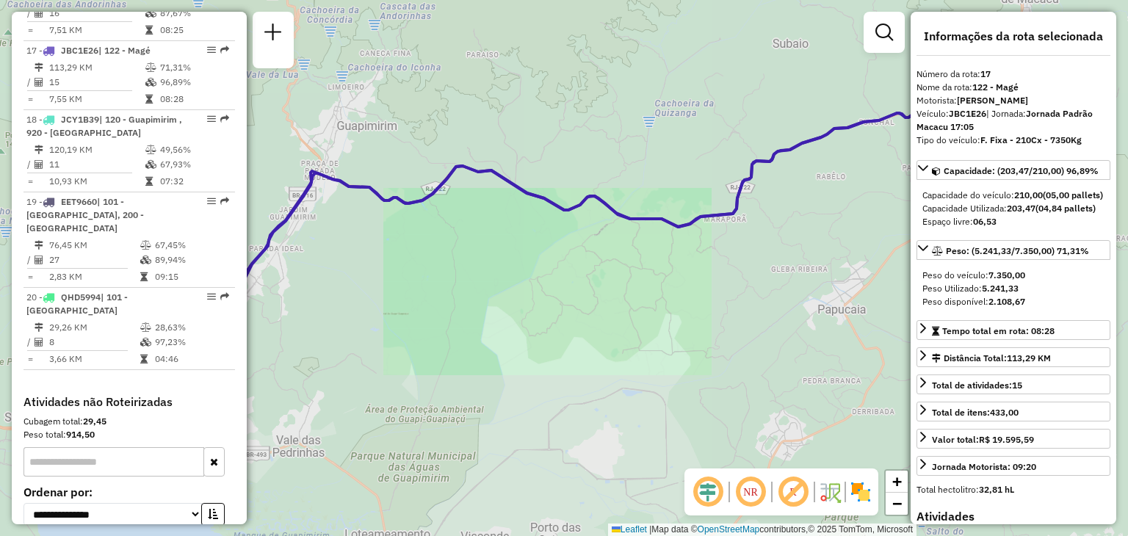
drag, startPoint x: 537, startPoint y: 379, endPoint x: 774, endPoint y: 326, distance: 242.9
click at [769, 327] on div "Janela de atendimento Grade de atendimento Capacidade Transportadoras Veículos …" at bounding box center [564, 268] width 1128 height 536
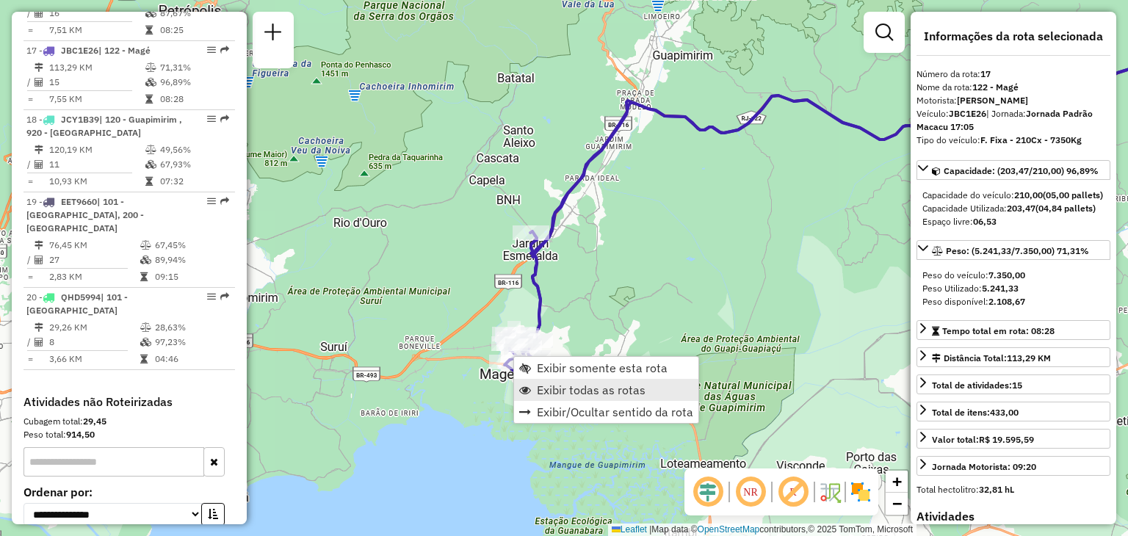
click at [574, 385] on span "Exibir todas as rotas" at bounding box center [591, 390] width 109 height 12
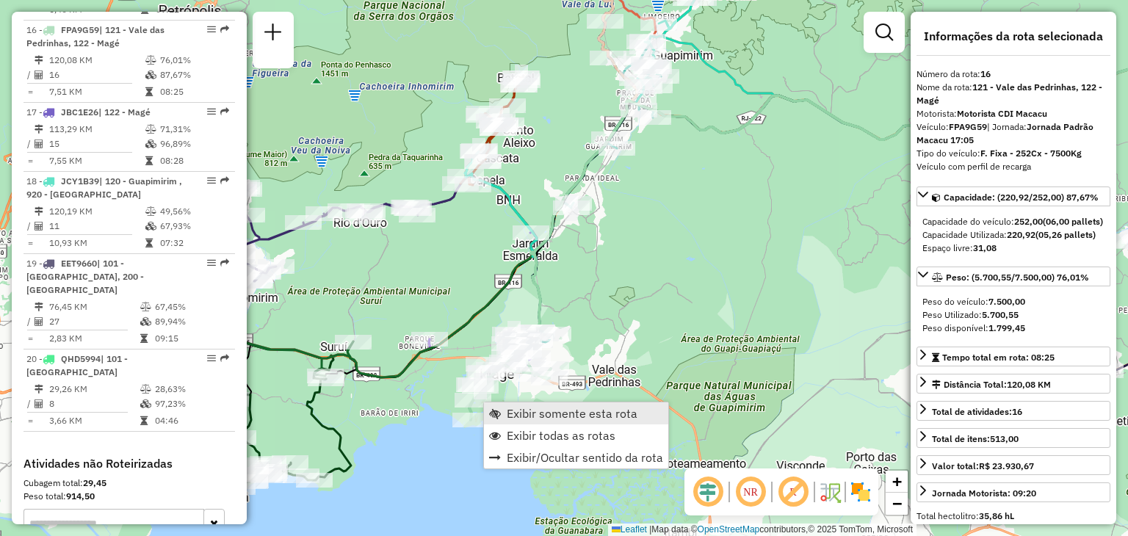
scroll to position [1832, 0]
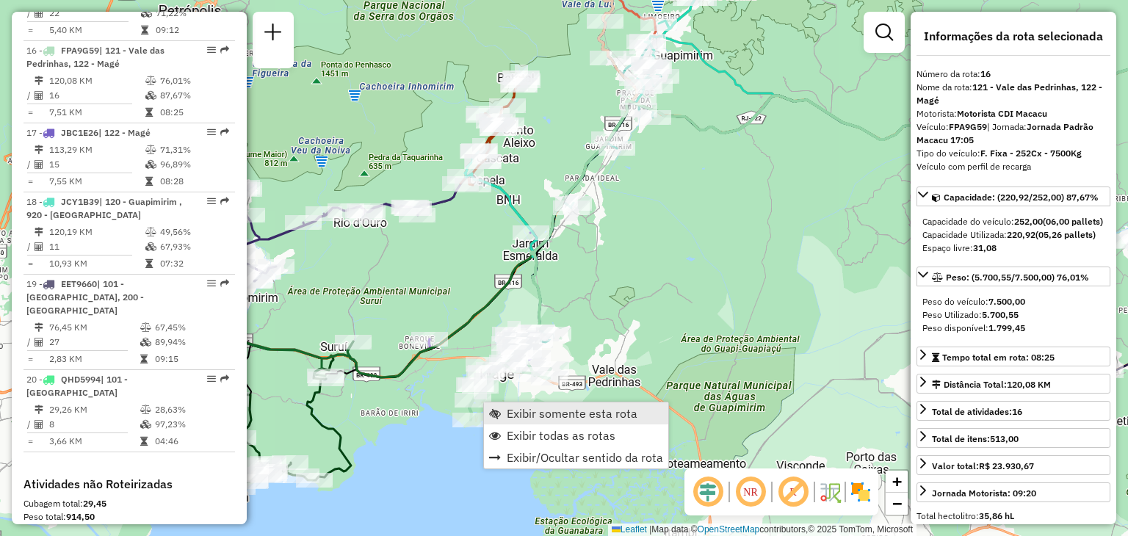
click at [511, 407] on span "Exibir somente esta rota" at bounding box center [572, 413] width 131 height 12
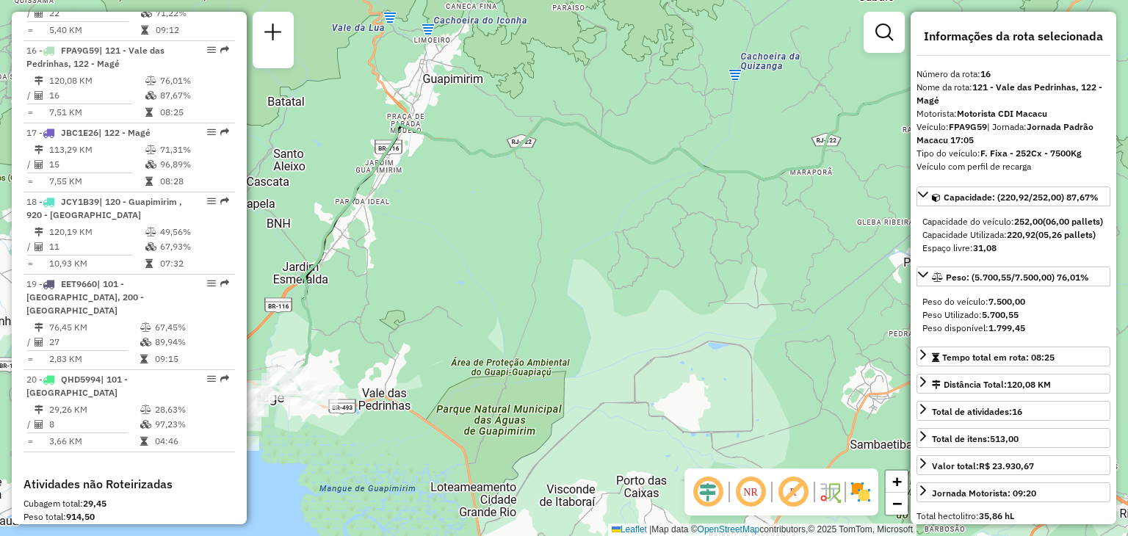
drag, startPoint x: 418, startPoint y: 425, endPoint x: 716, endPoint y: 340, distance: 310.0
click at [716, 340] on div "Janela de atendimento Grade de atendimento Capacidade Transportadoras Veículos …" at bounding box center [564, 268] width 1128 height 536
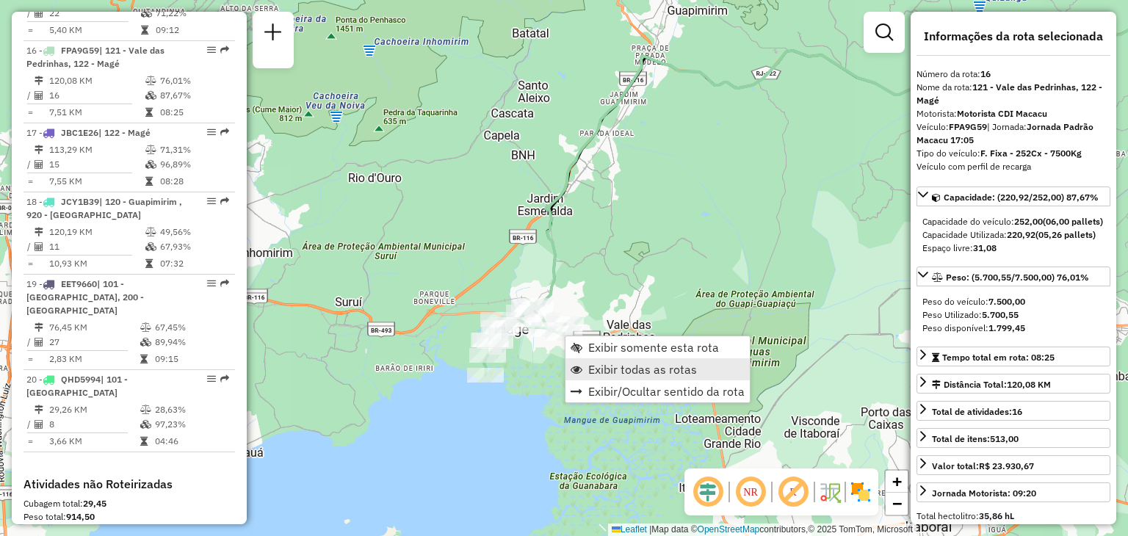
click at [596, 368] on span "Exibir todas as rotas" at bounding box center [642, 369] width 109 height 12
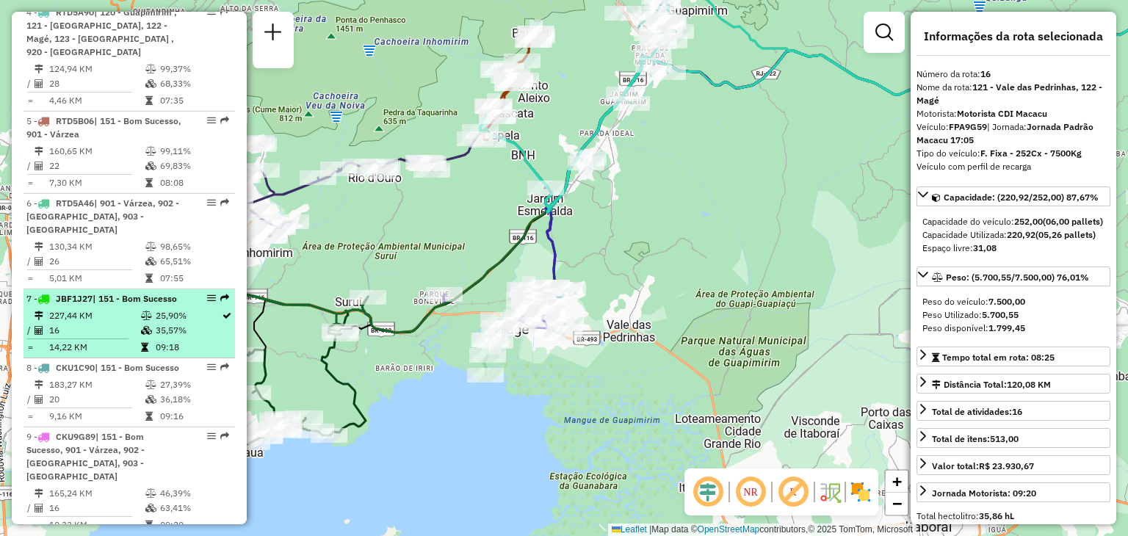
scroll to position [658, 0]
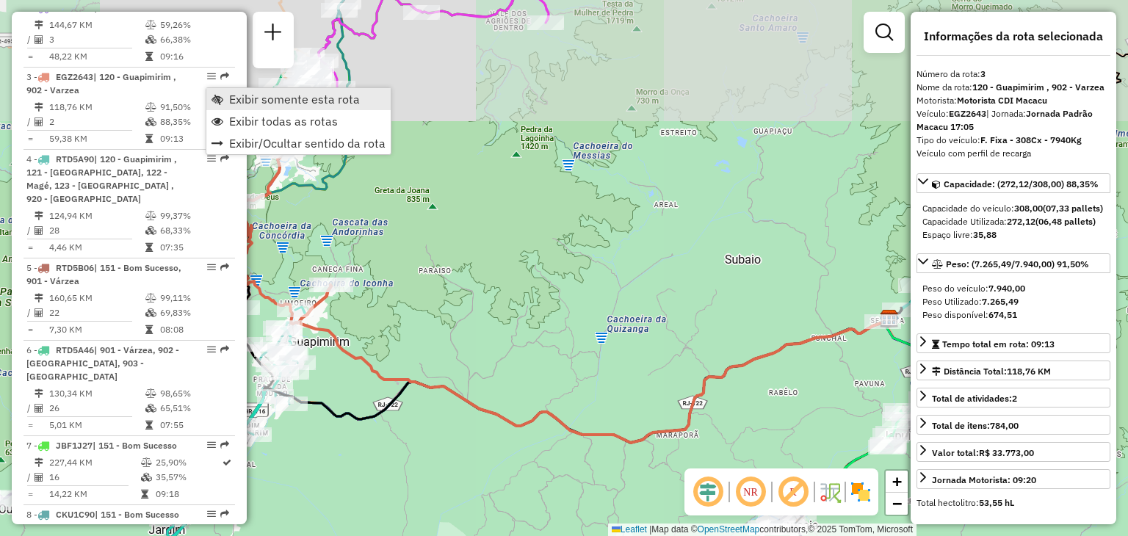
click at [222, 97] on span "Exibir somente esta rota" at bounding box center [217, 99] width 12 height 12
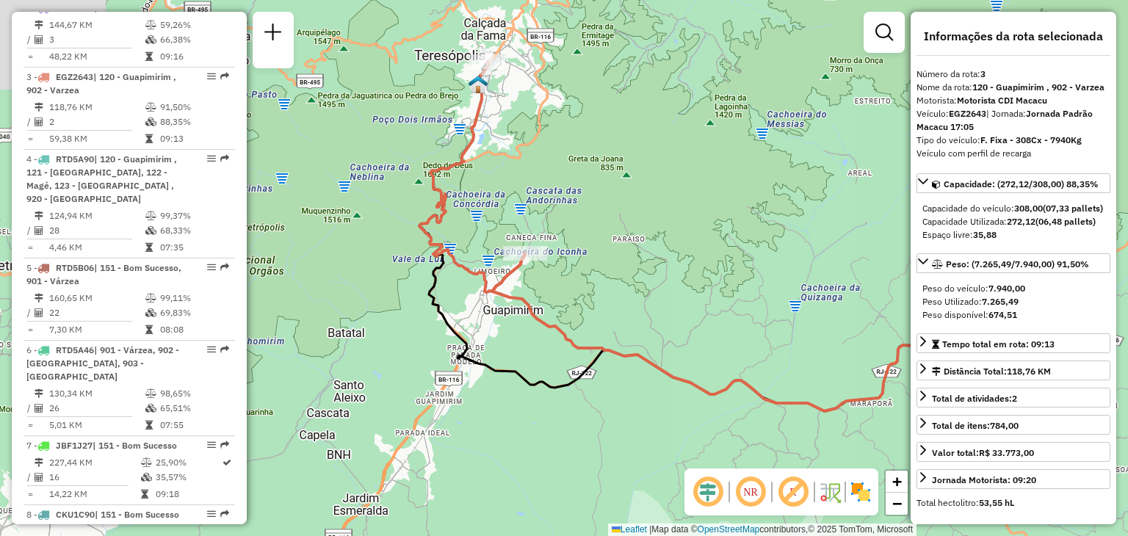
drag, startPoint x: 426, startPoint y: 277, endPoint x: 501, endPoint y: 267, distance: 76.2
click at [507, 271] on div "Janela de atendimento Grade de atendimento Capacidade Transportadoras Veículos …" at bounding box center [564, 268] width 1128 height 536
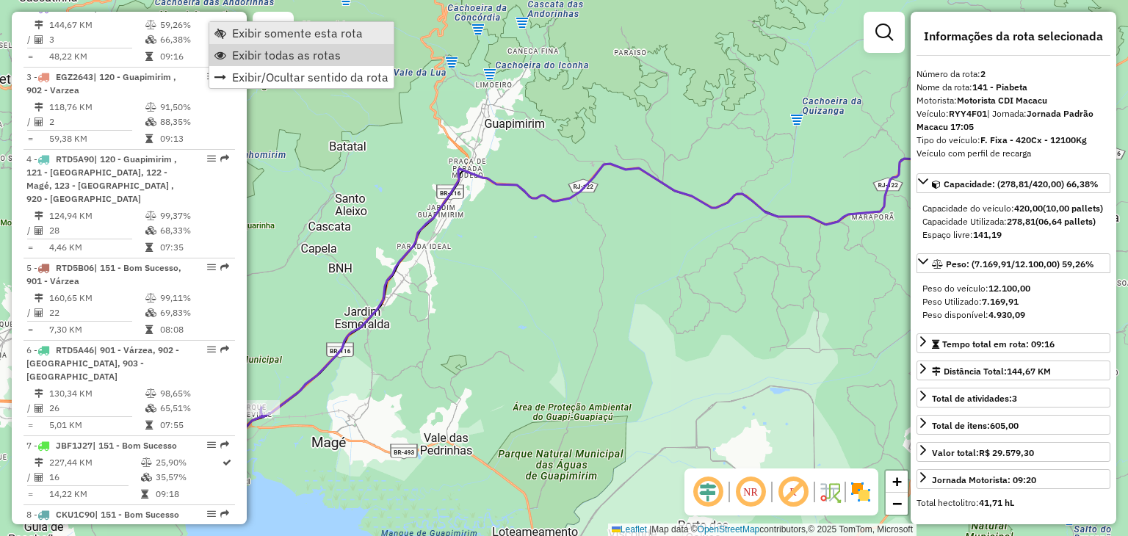
click at [244, 36] on span "Exibir somente esta rota" at bounding box center [297, 33] width 131 height 12
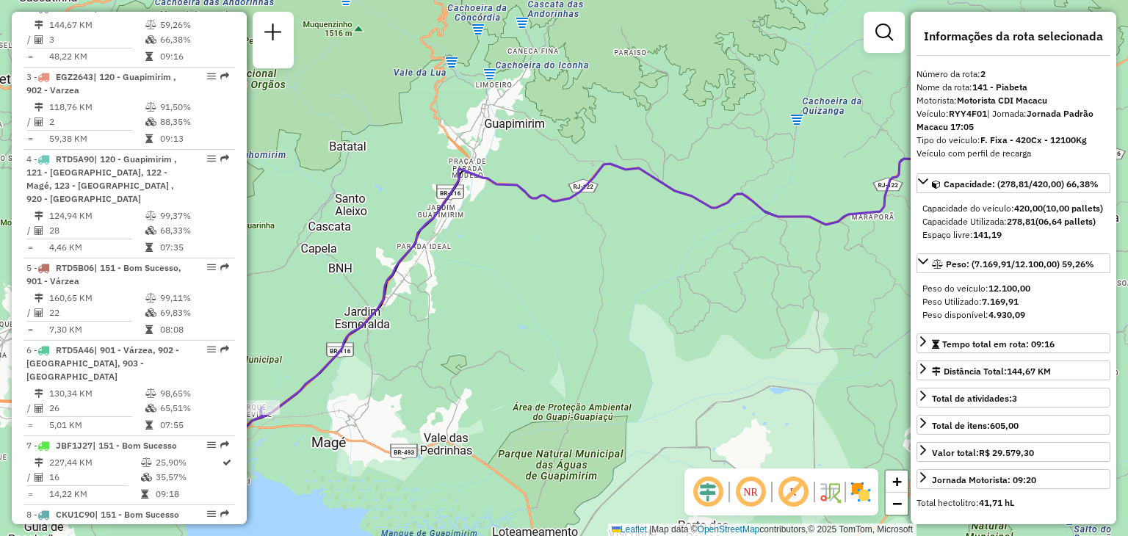
drag, startPoint x: 420, startPoint y: 365, endPoint x: 695, endPoint y: 327, distance: 277.9
click at [695, 327] on div "Janela de atendimento Grade de atendimento Capacidade Transportadoras Veículos …" at bounding box center [564, 268] width 1128 height 536
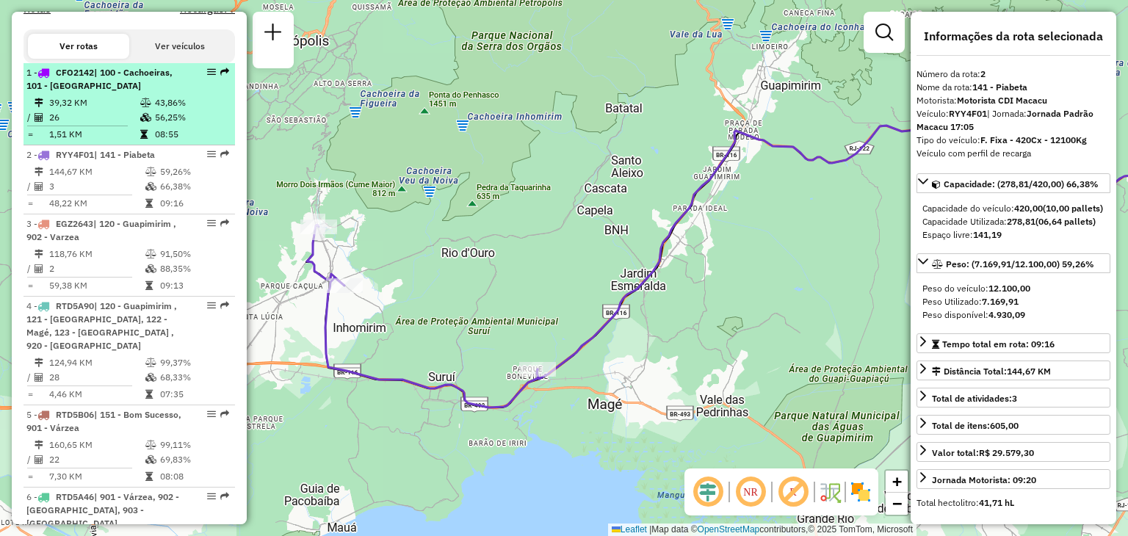
scroll to position [438, 0]
